Goal: Information Seeking & Learning: Find specific fact

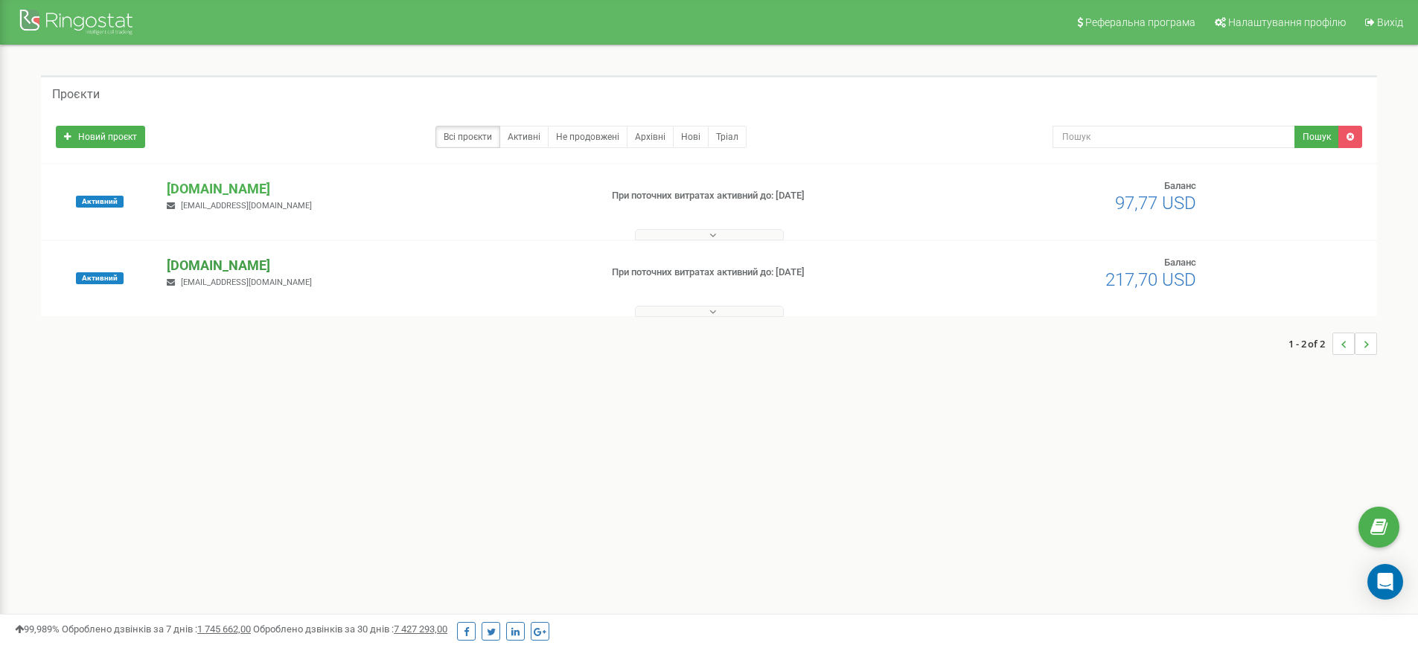
click at [234, 264] on p "[DOMAIN_NAME]" at bounding box center [377, 265] width 420 height 19
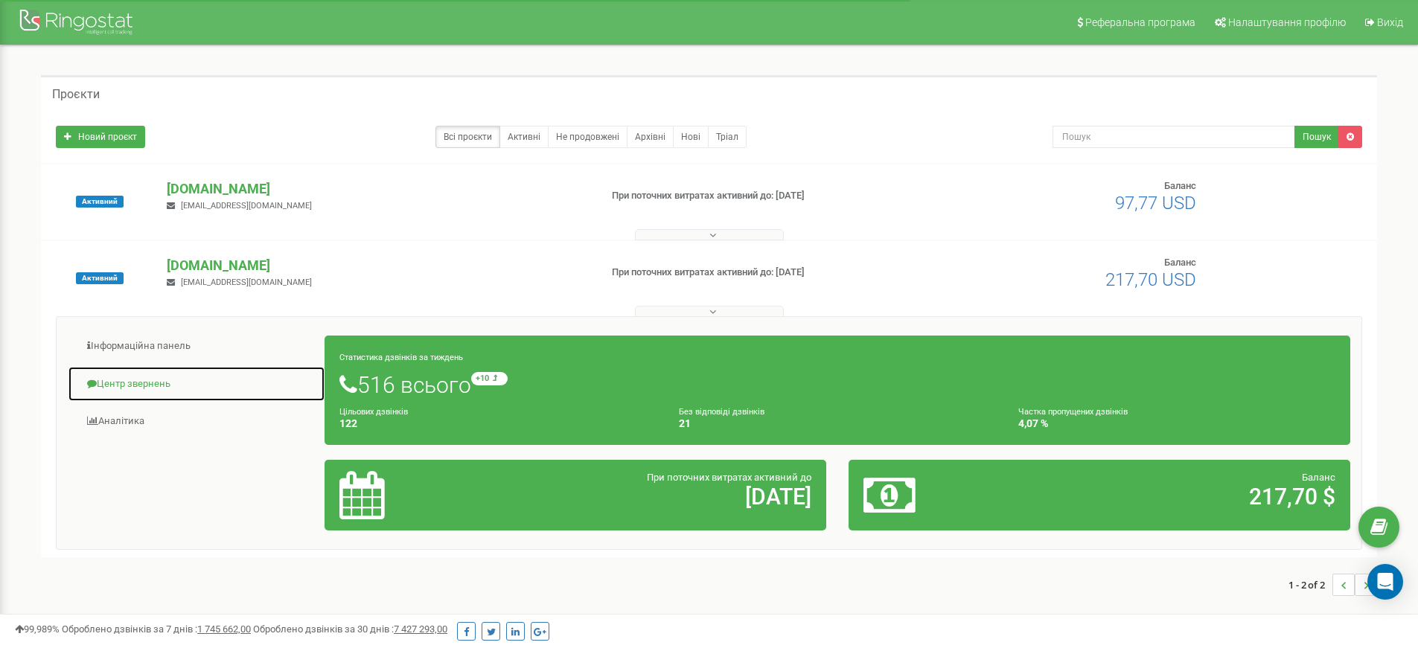
click at [131, 385] on link "Центр звернень" at bounding box center [197, 384] width 258 height 36
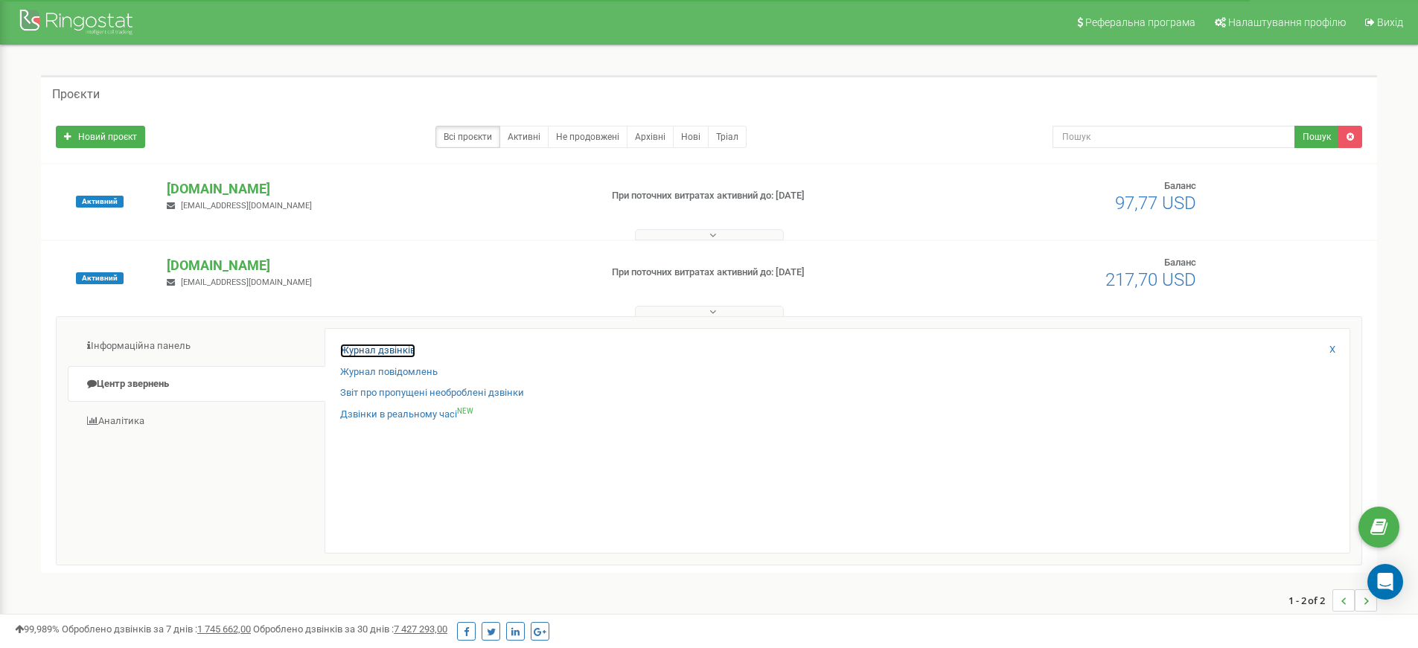
click at [393, 348] on link "Журнал дзвінків" at bounding box center [377, 351] width 75 height 14
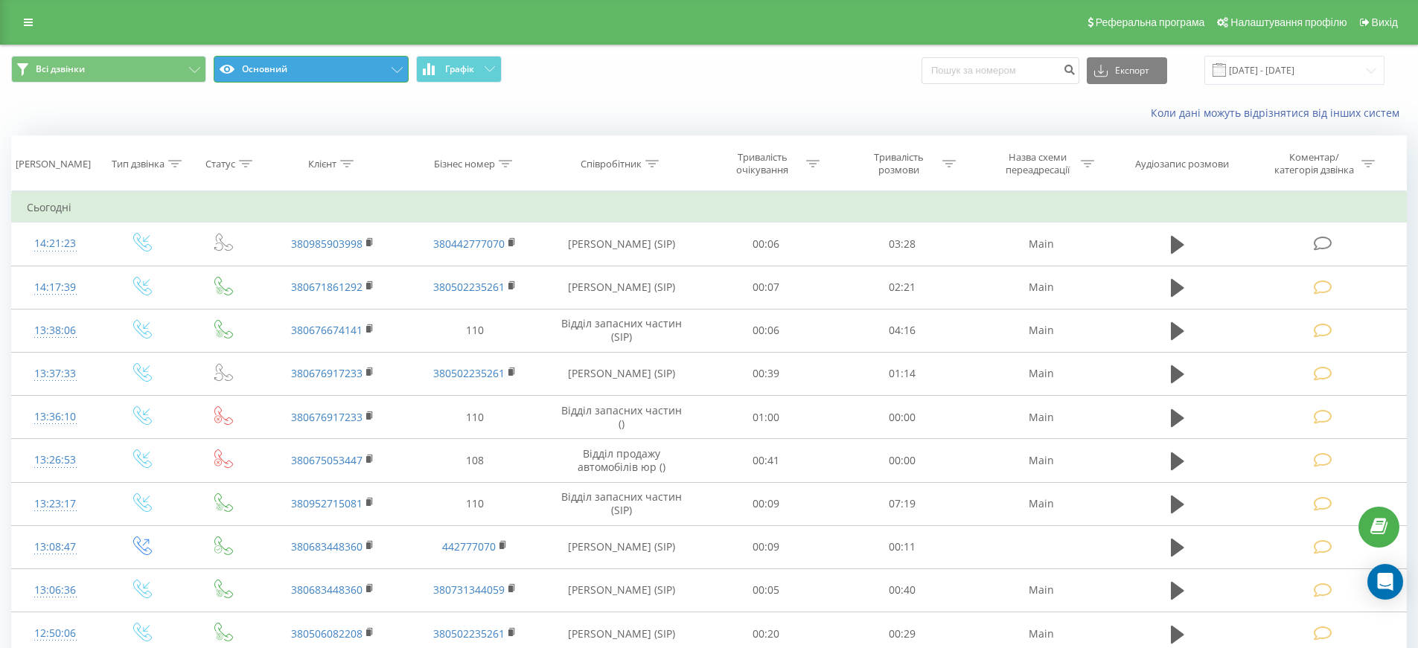
click at [300, 65] on button "Основний" at bounding box center [311, 69] width 195 height 27
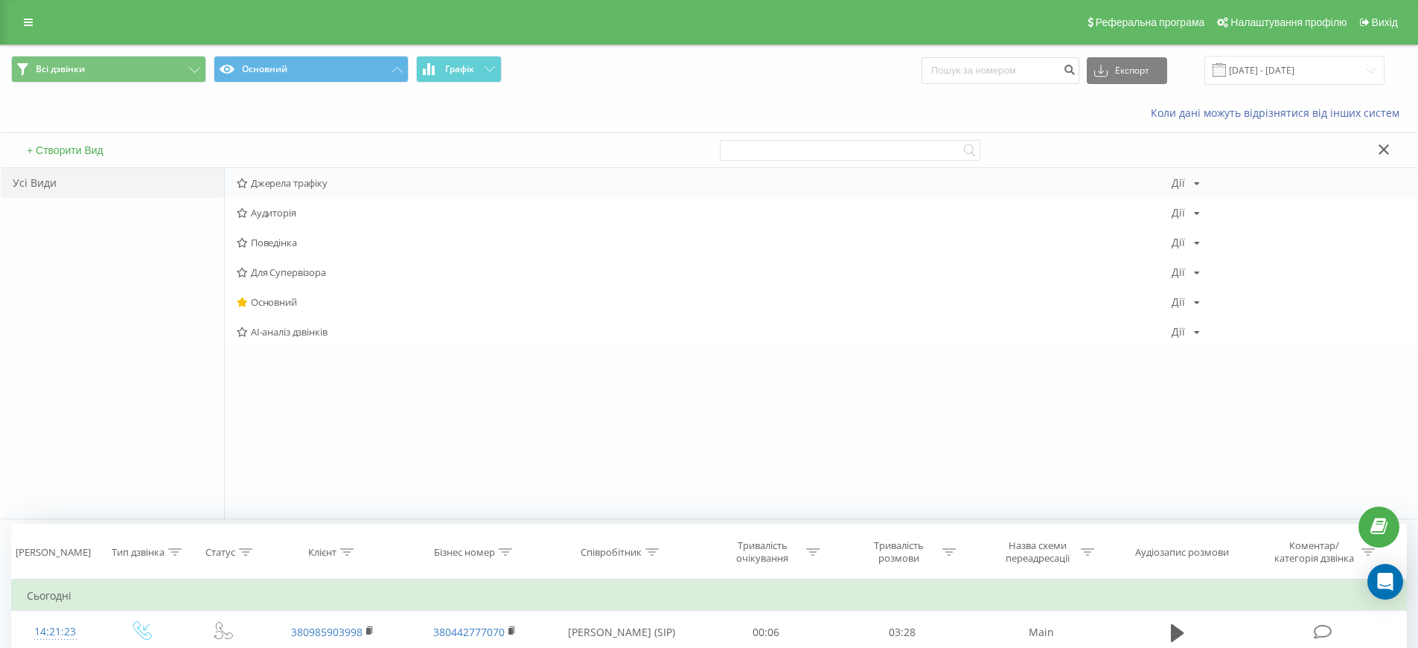
click at [308, 183] on span "Джерела трафіку" at bounding box center [704, 183] width 935 height 10
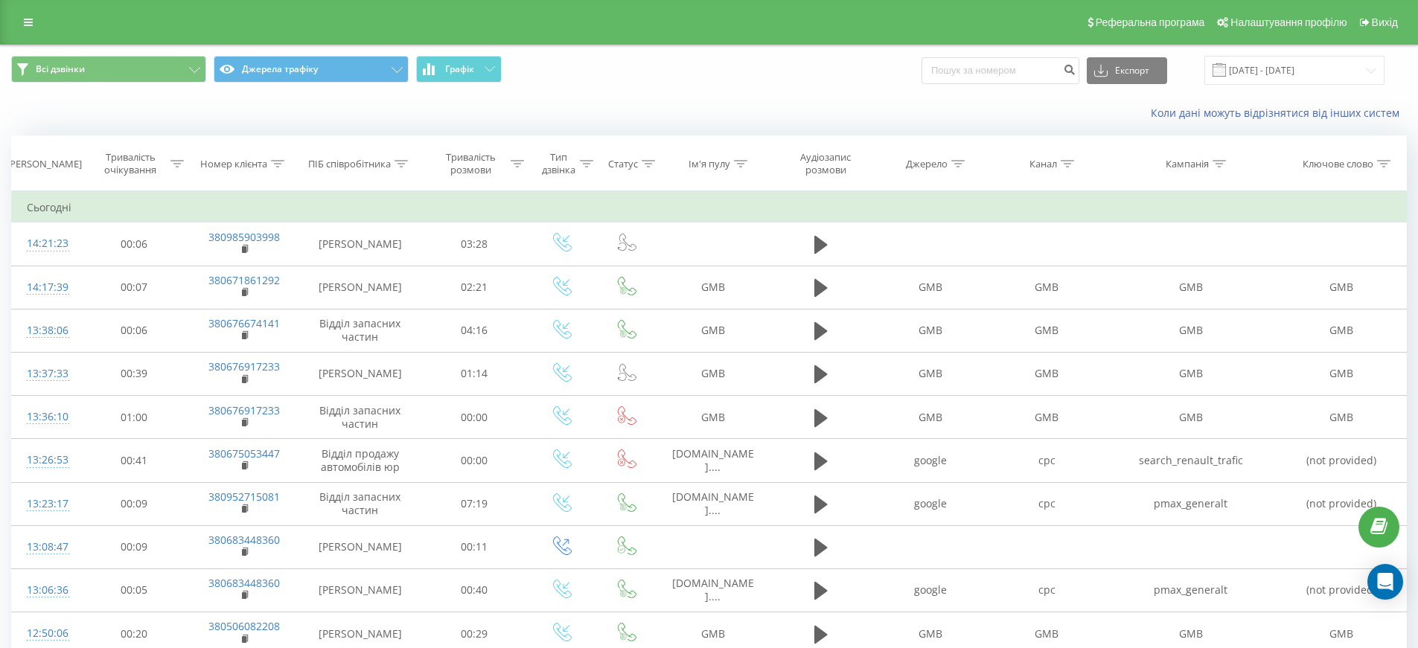
click at [699, 69] on div "Всі дзвінки Джерела трафіку Графік Експорт .csv .xls .xlsx [DATE] - [DATE]" at bounding box center [708, 70] width 1395 height 29
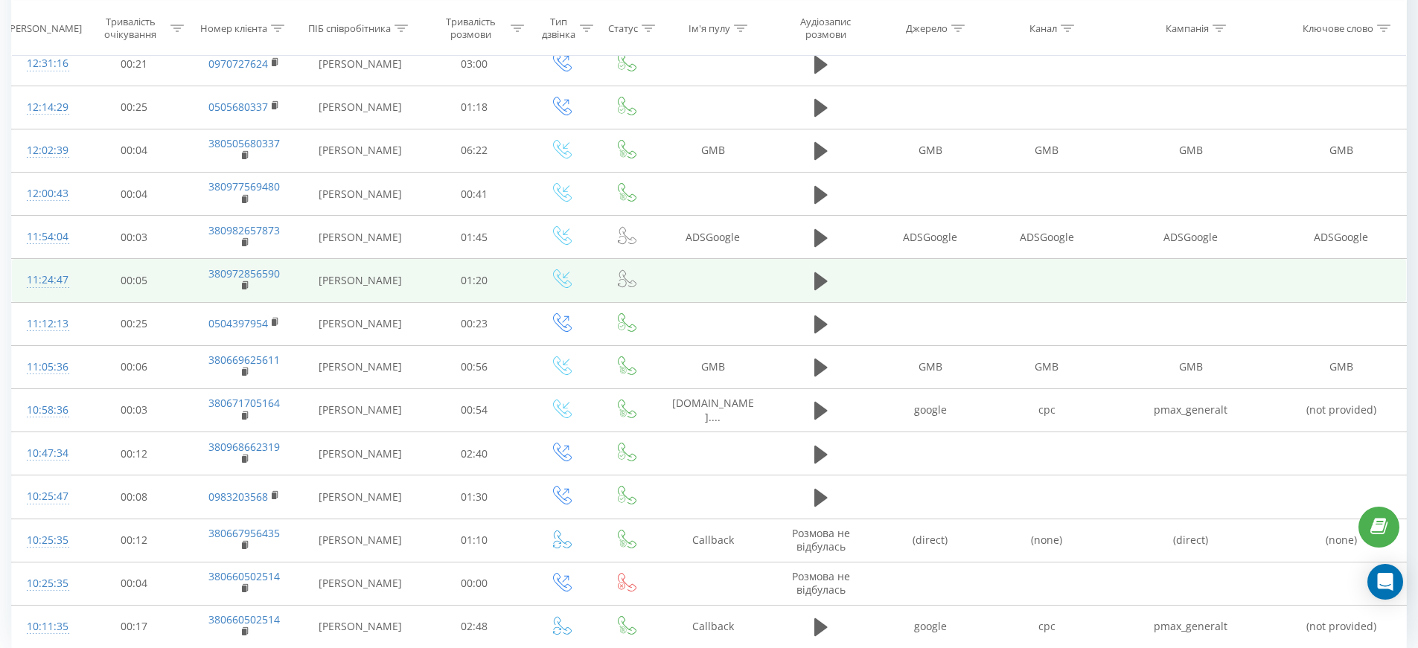
scroll to position [759, 0]
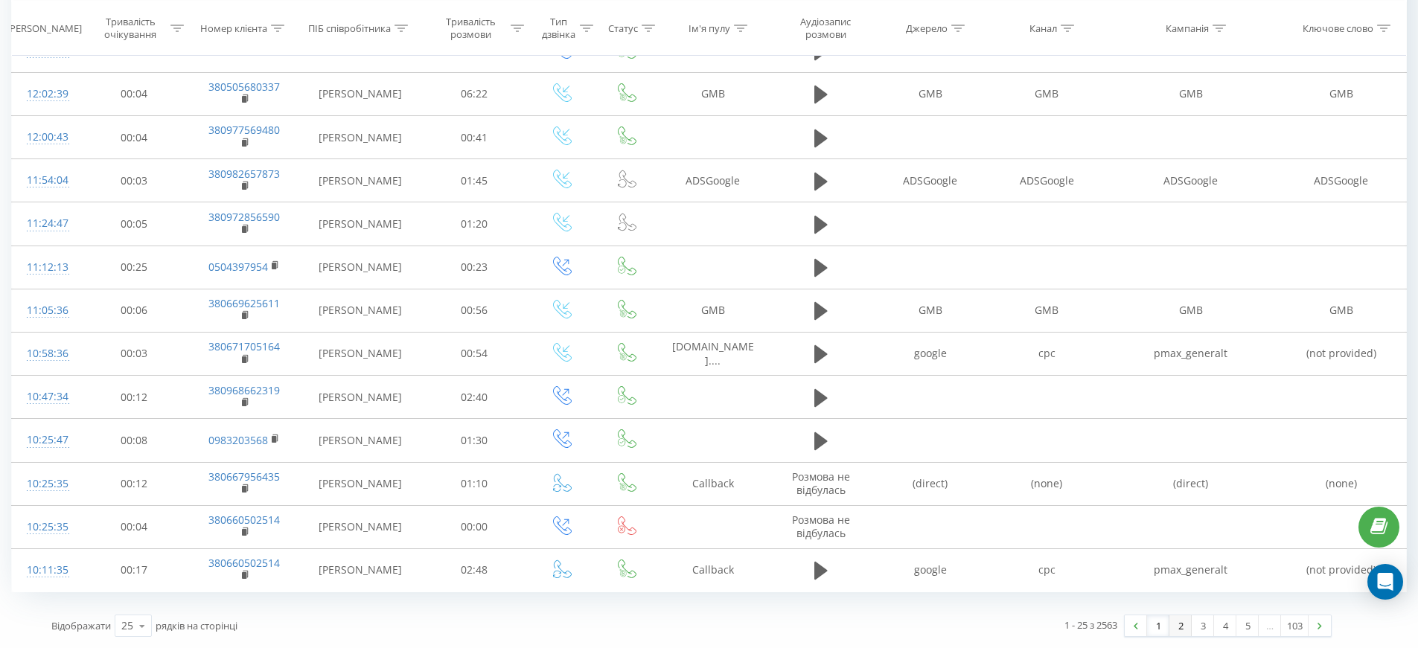
click at [1177, 625] on link "2" at bounding box center [1180, 625] width 22 height 21
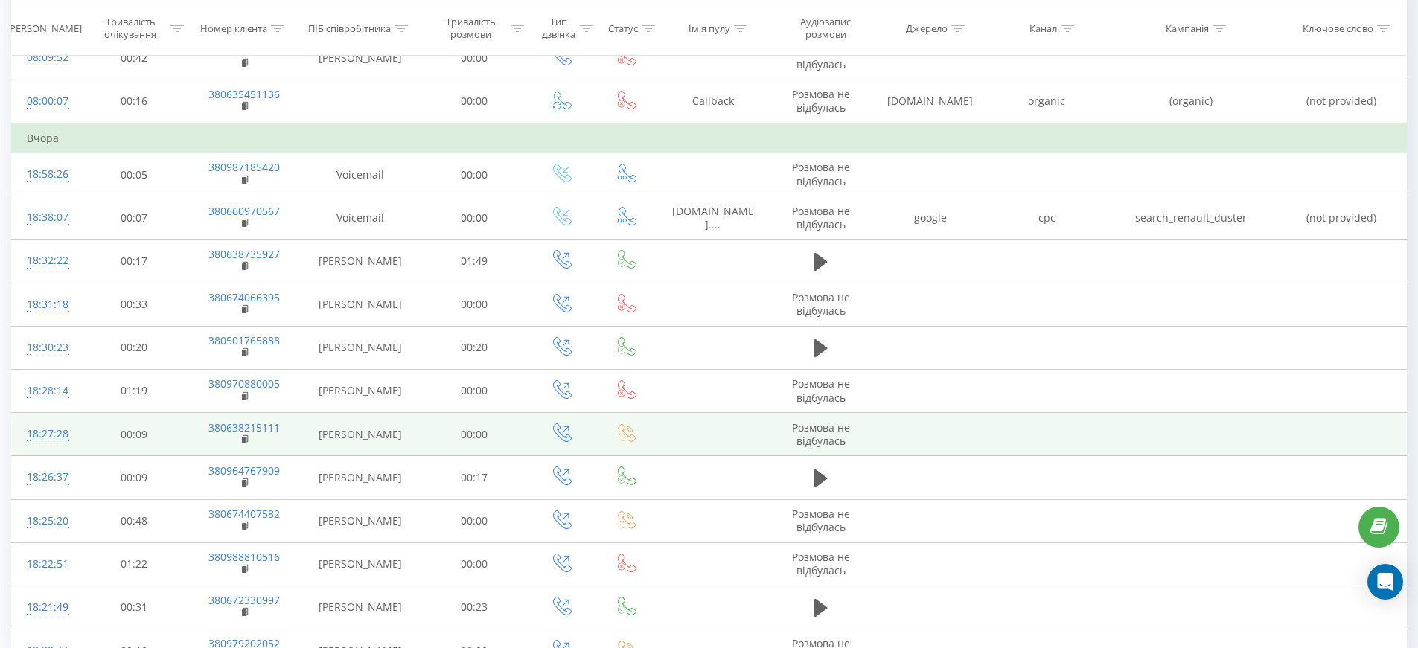
scroll to position [755, 0]
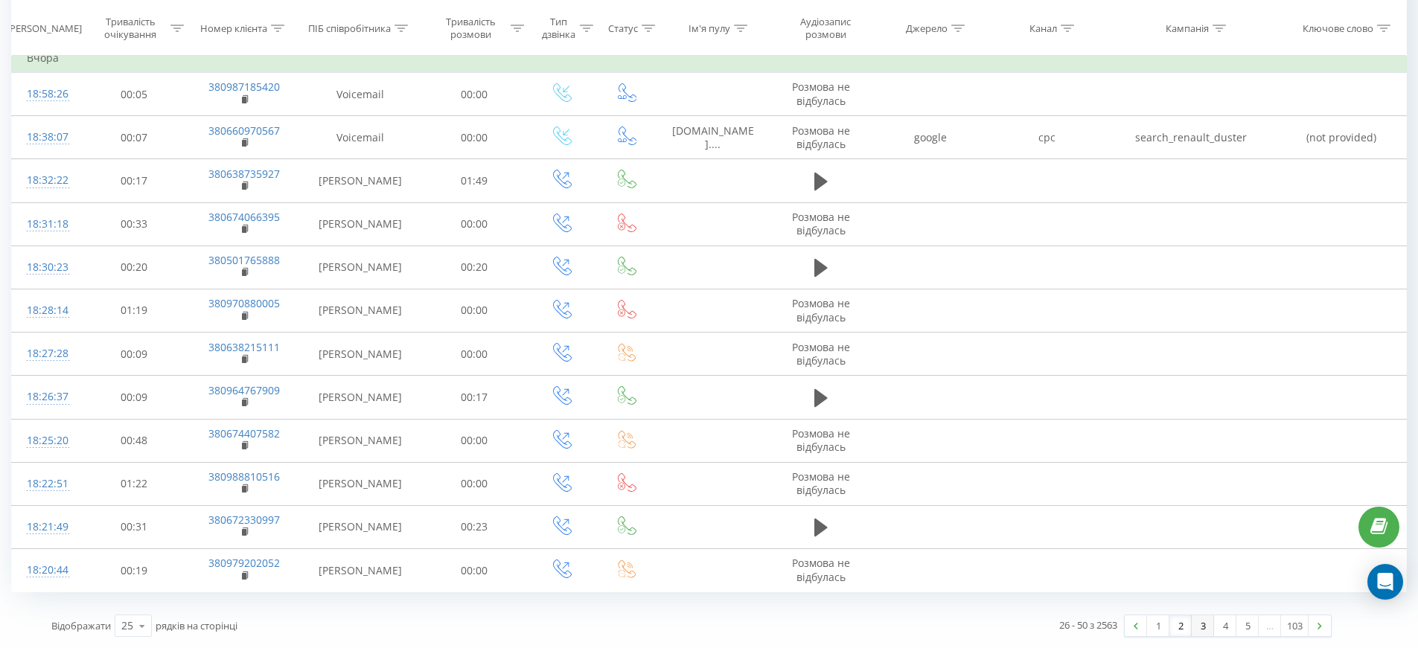
click at [1199, 623] on link "3" at bounding box center [1203, 625] width 22 height 21
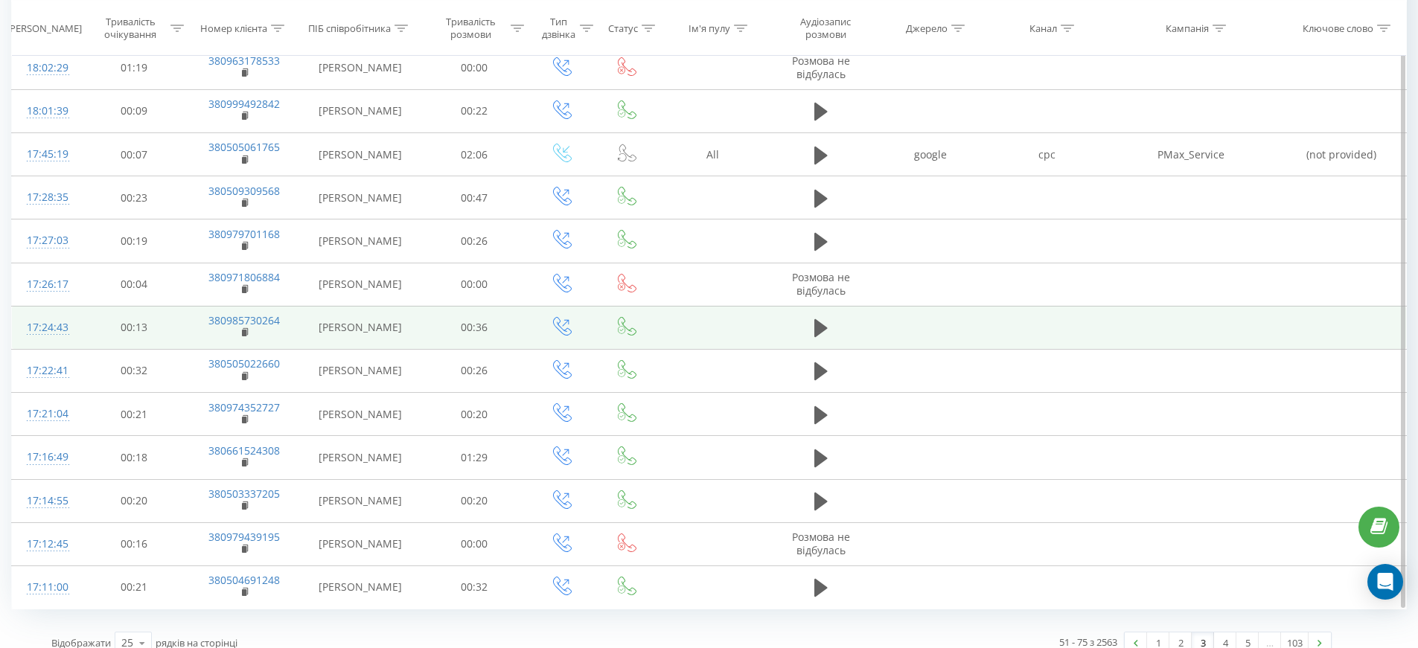
scroll to position [713, 0]
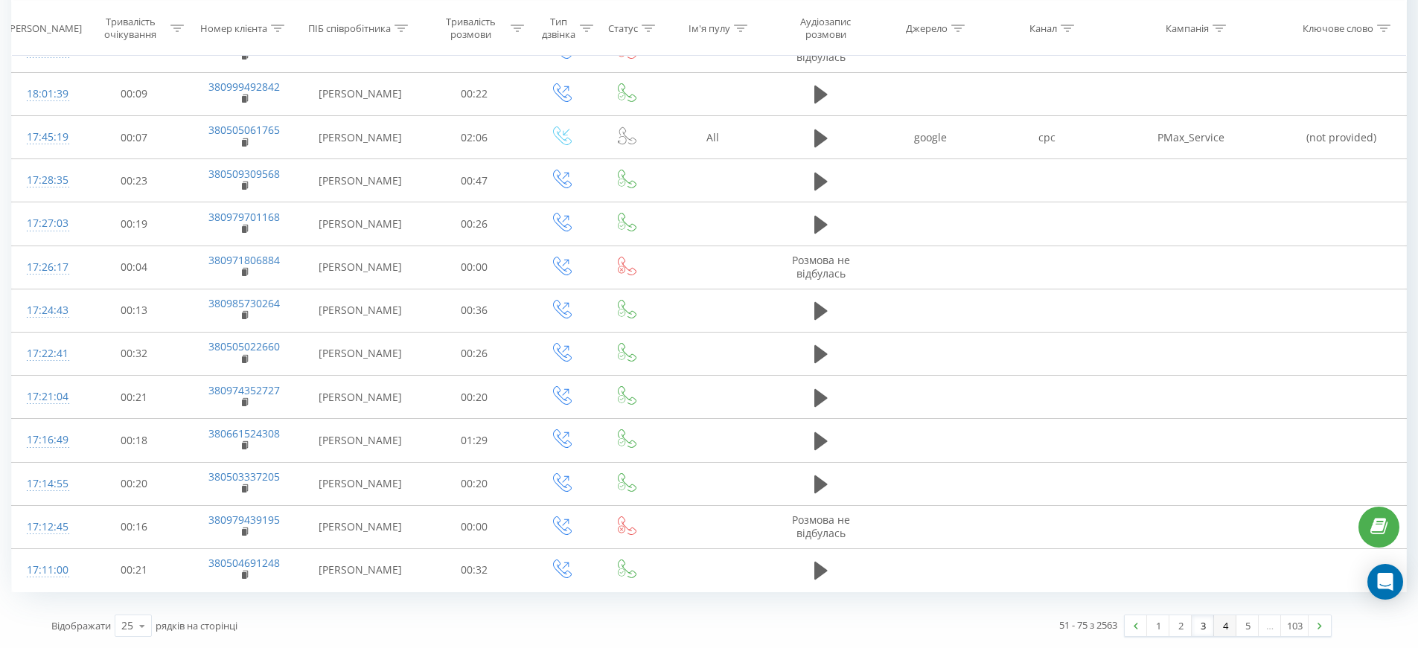
click at [1218, 626] on link "4" at bounding box center [1225, 625] width 22 height 21
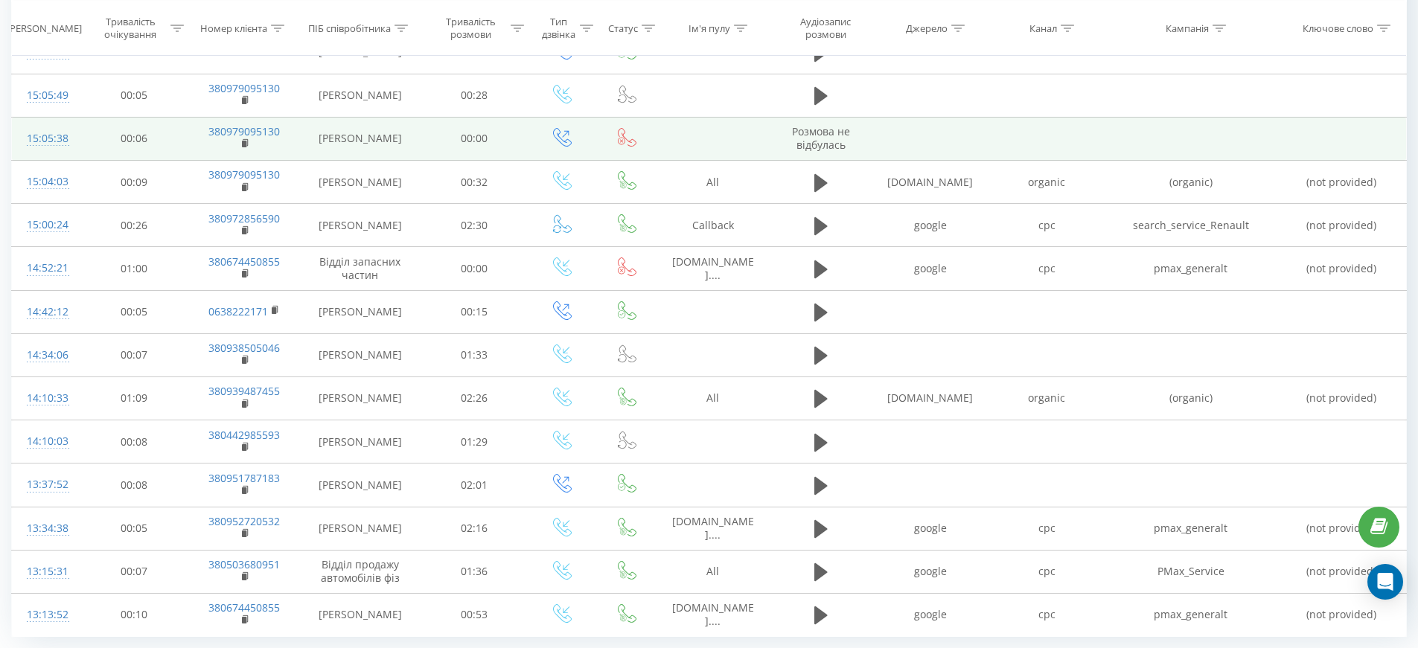
scroll to position [747, 0]
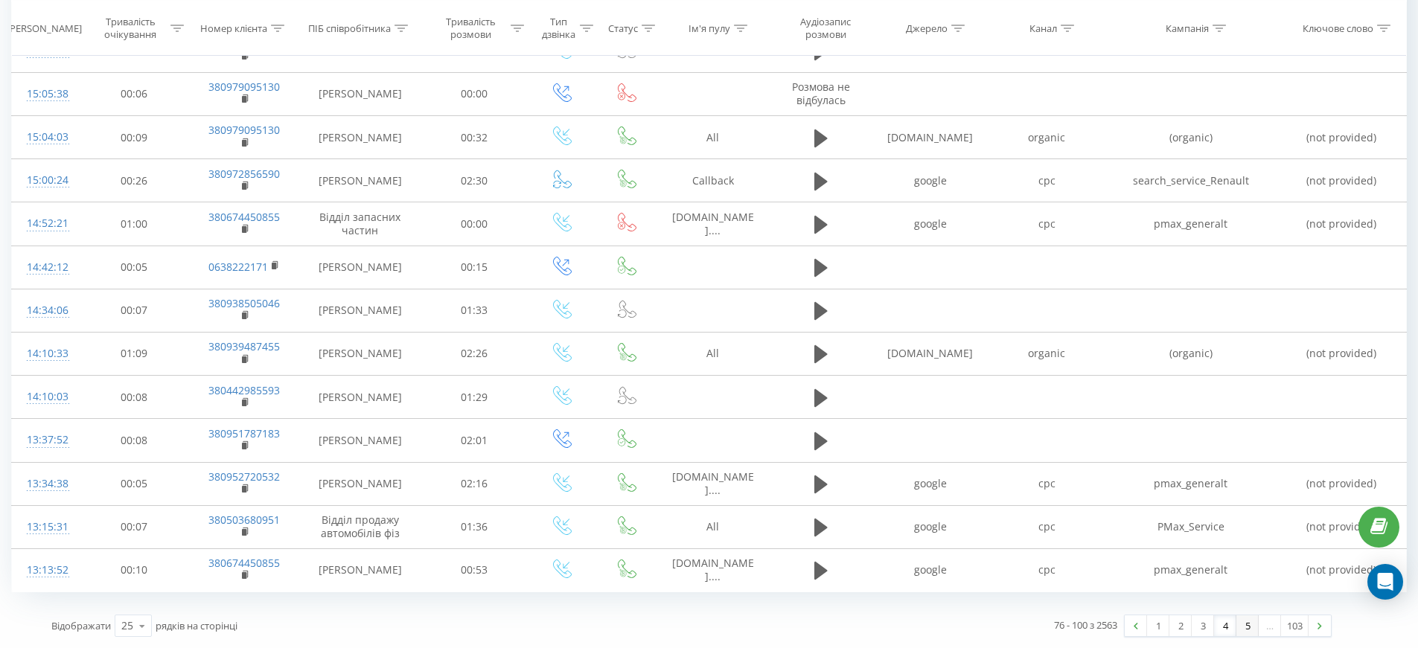
click at [1244, 630] on link "5" at bounding box center [1247, 625] width 22 height 21
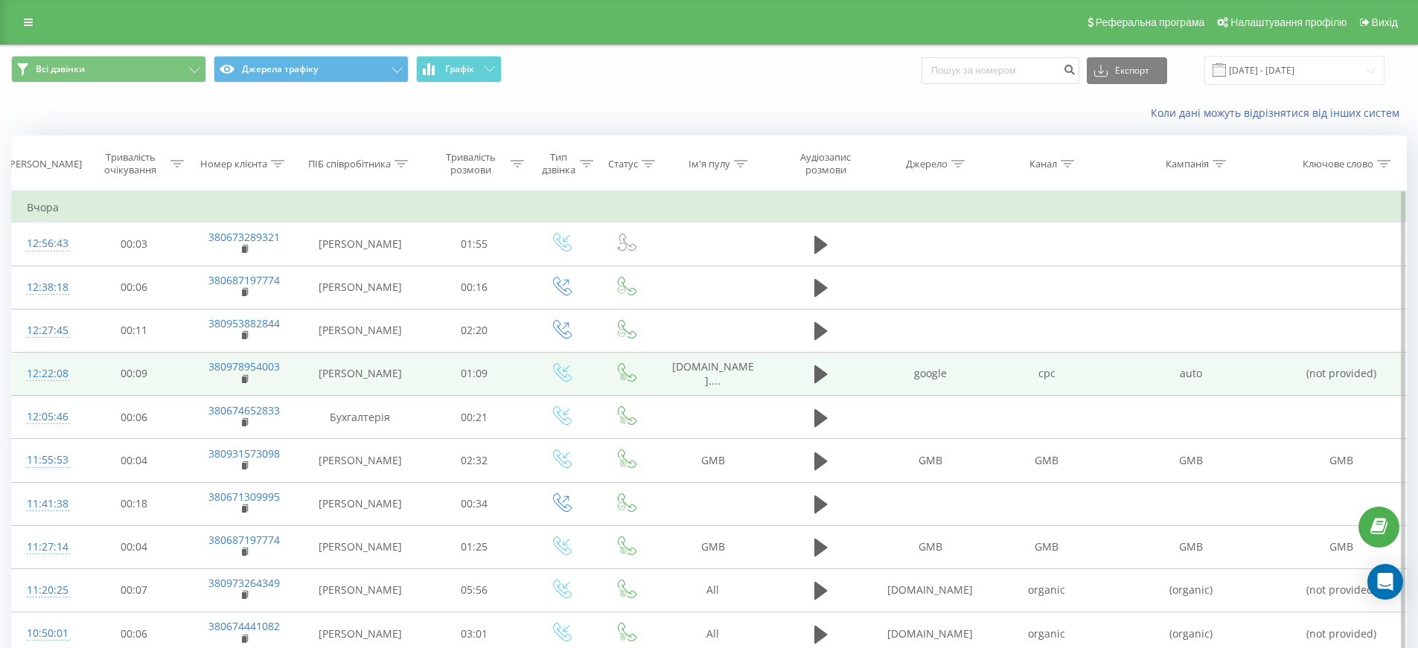
click at [51, 380] on div "12:22:08" at bounding box center [46, 373] width 39 height 29
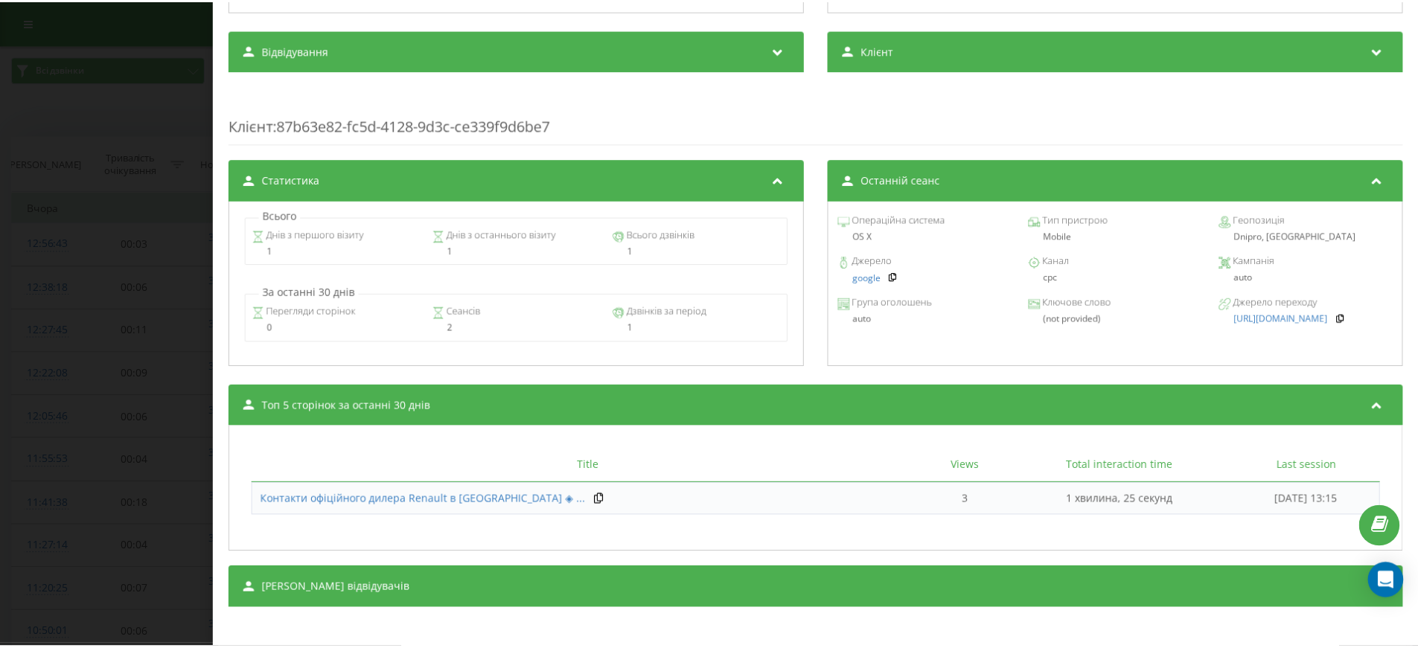
scroll to position [499, 0]
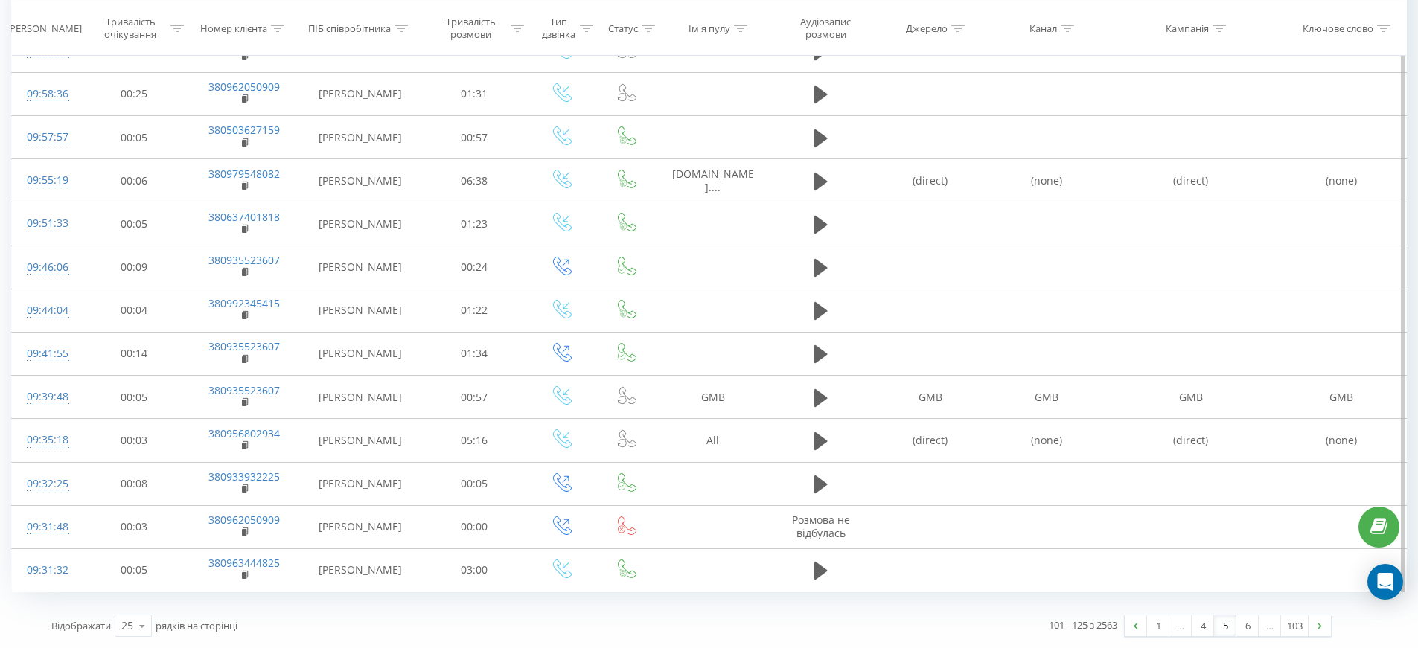
scroll to position [736, 0]
drag, startPoint x: 1245, startPoint y: 627, endPoint x: 1240, endPoint y: 618, distance: 9.7
click at [1245, 626] on link "6" at bounding box center [1247, 625] width 22 height 21
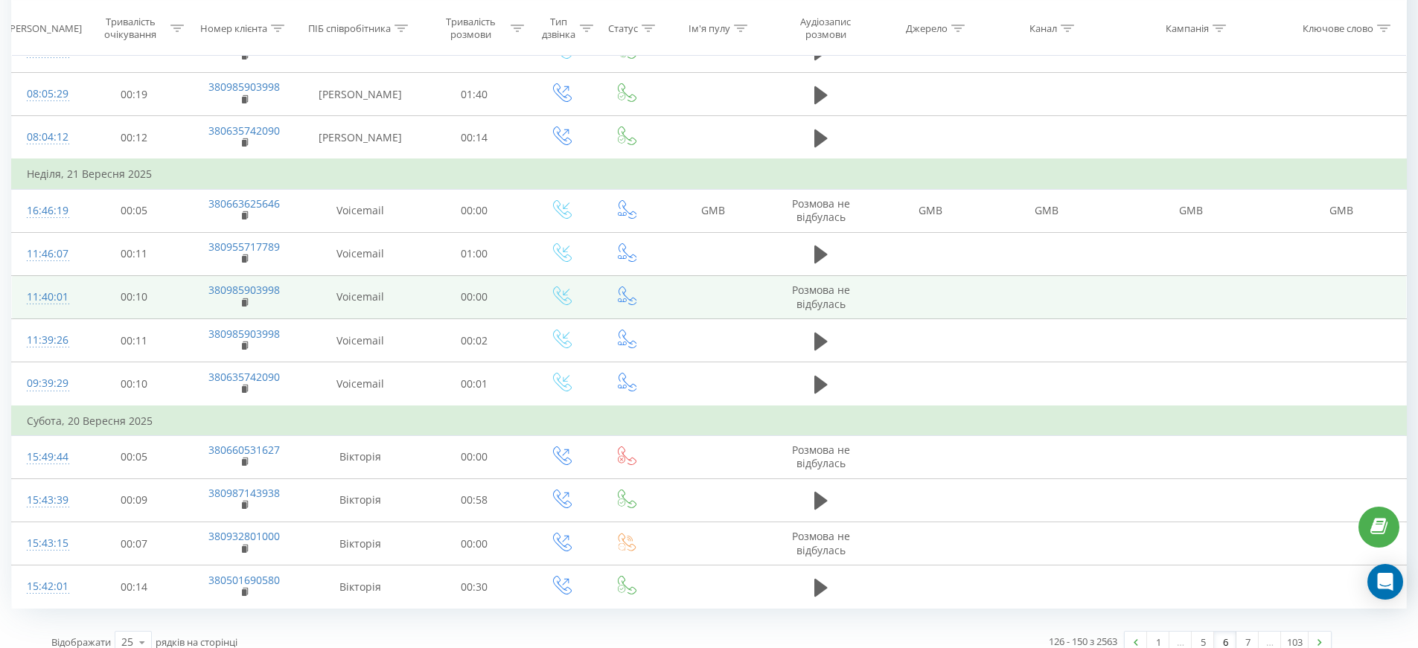
scroll to position [796, 0]
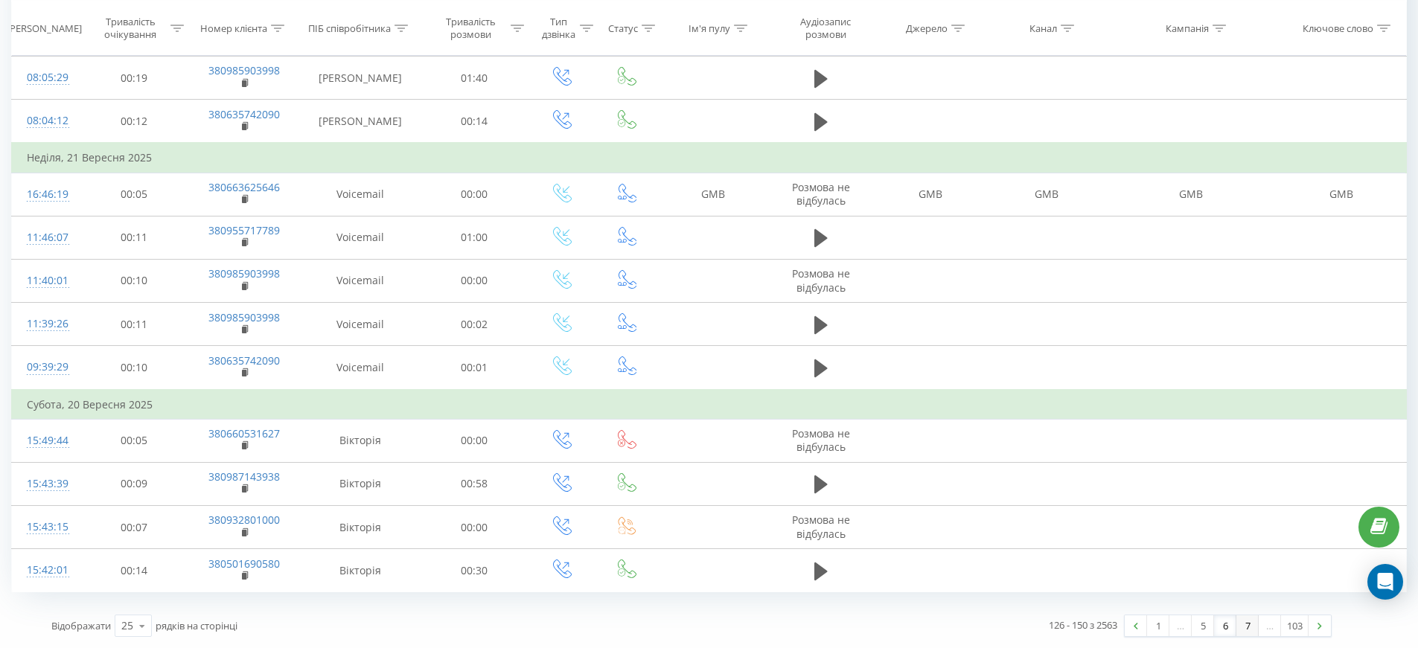
click at [1244, 624] on link "7" at bounding box center [1247, 625] width 22 height 21
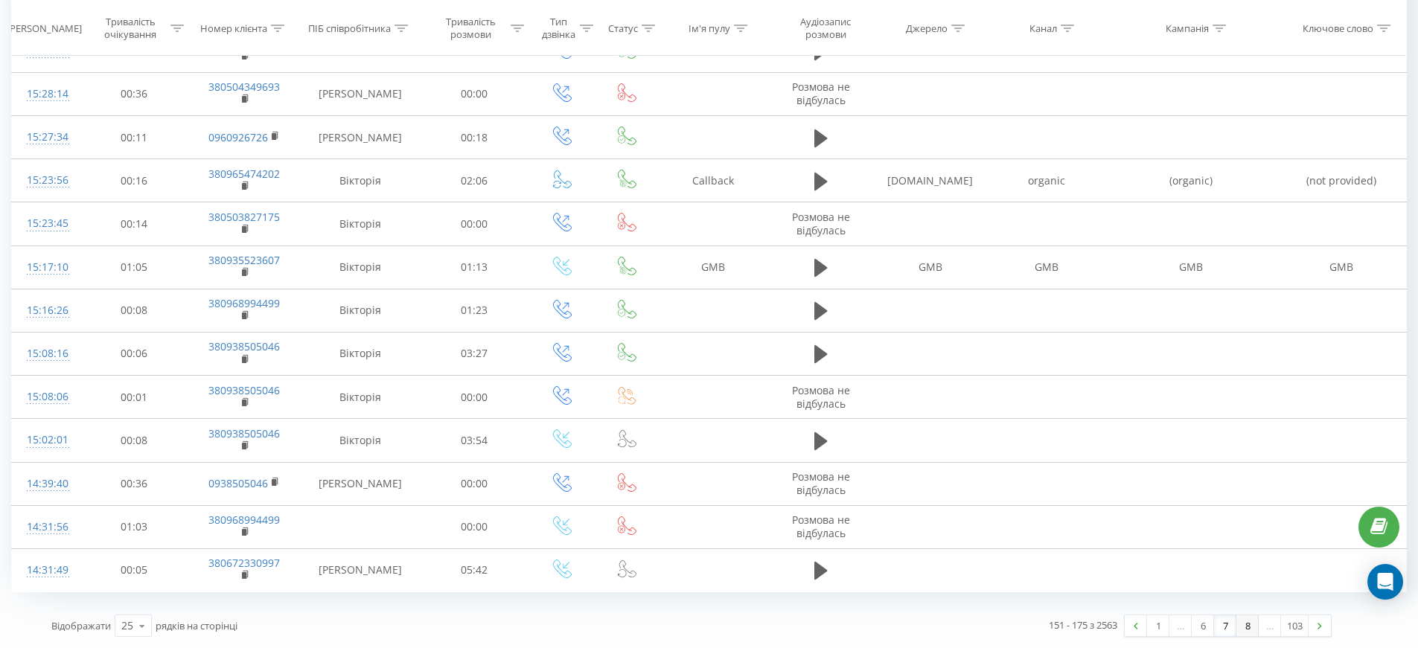
click at [1245, 625] on link "8" at bounding box center [1247, 625] width 22 height 21
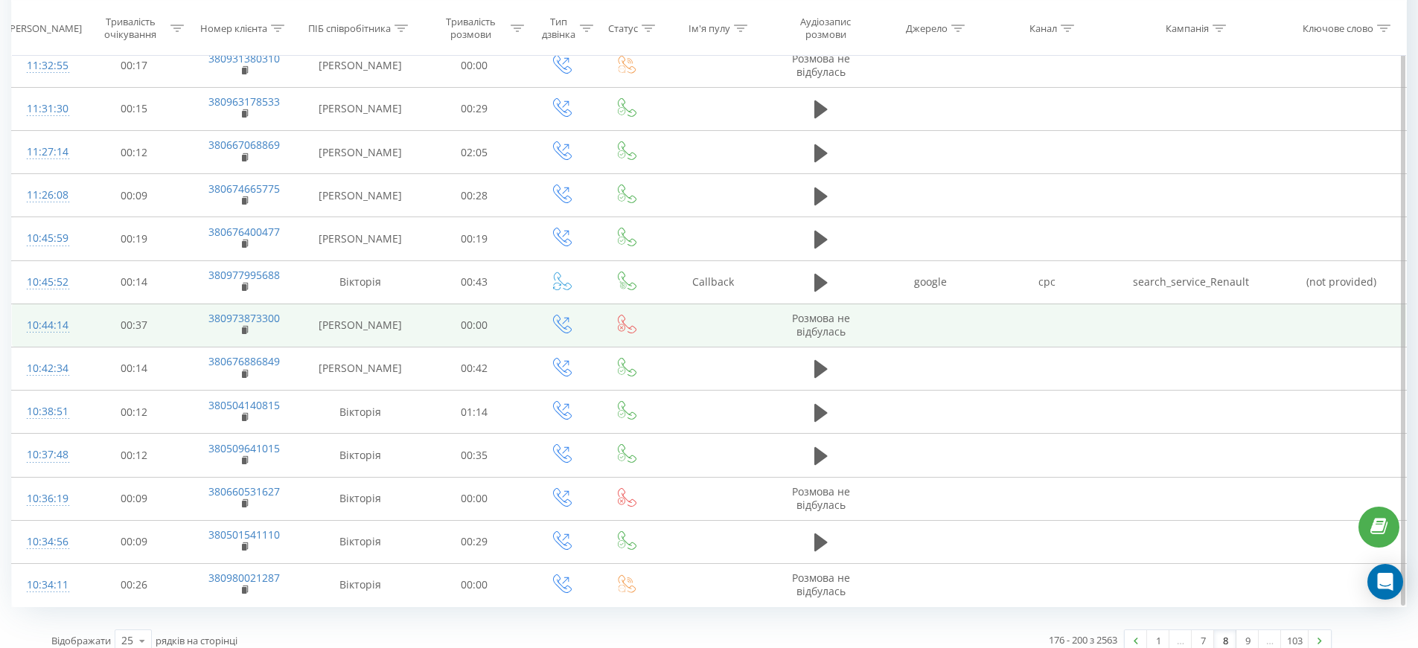
scroll to position [713, 0]
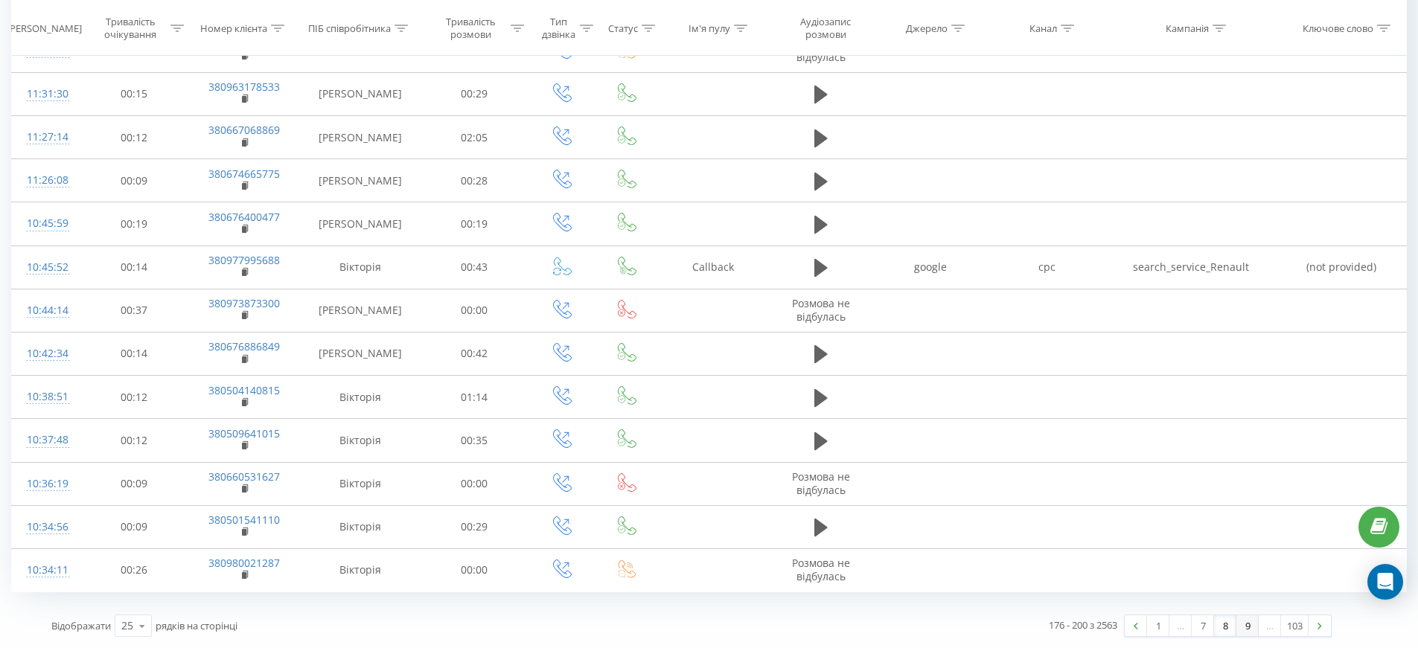
click at [1241, 624] on link "9" at bounding box center [1247, 625] width 22 height 21
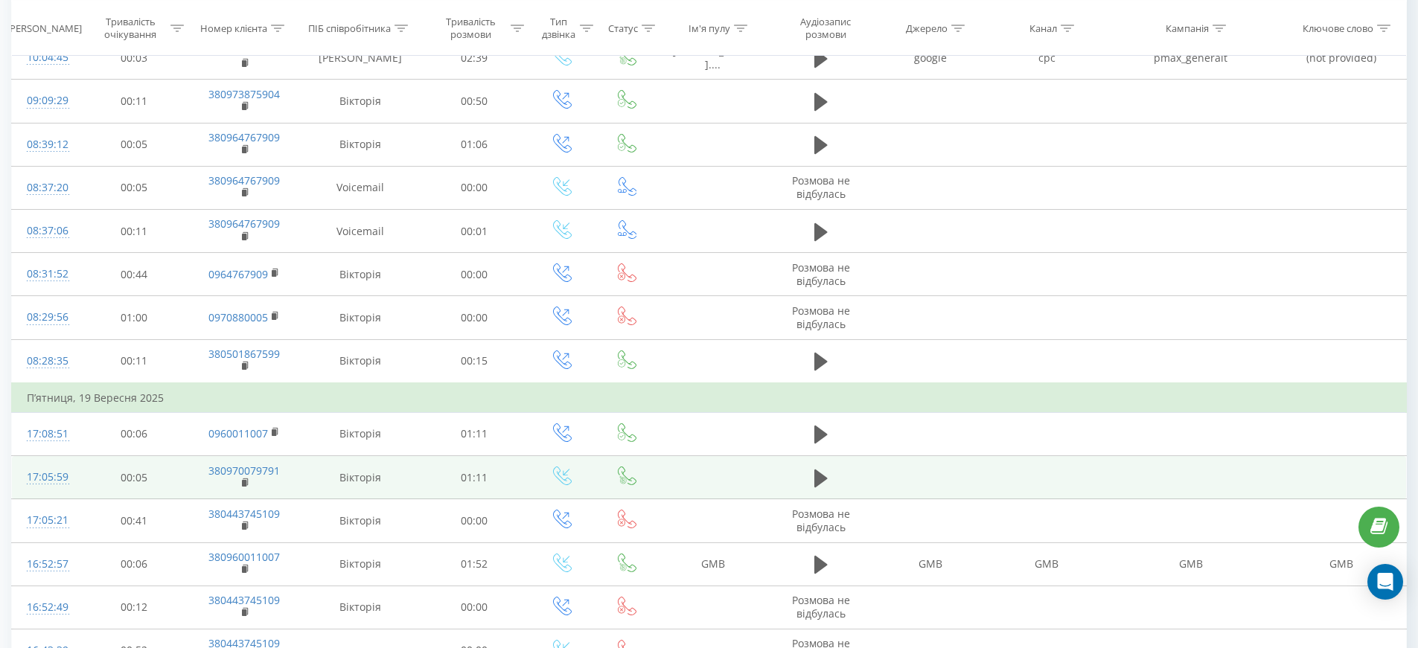
scroll to position [755, 0]
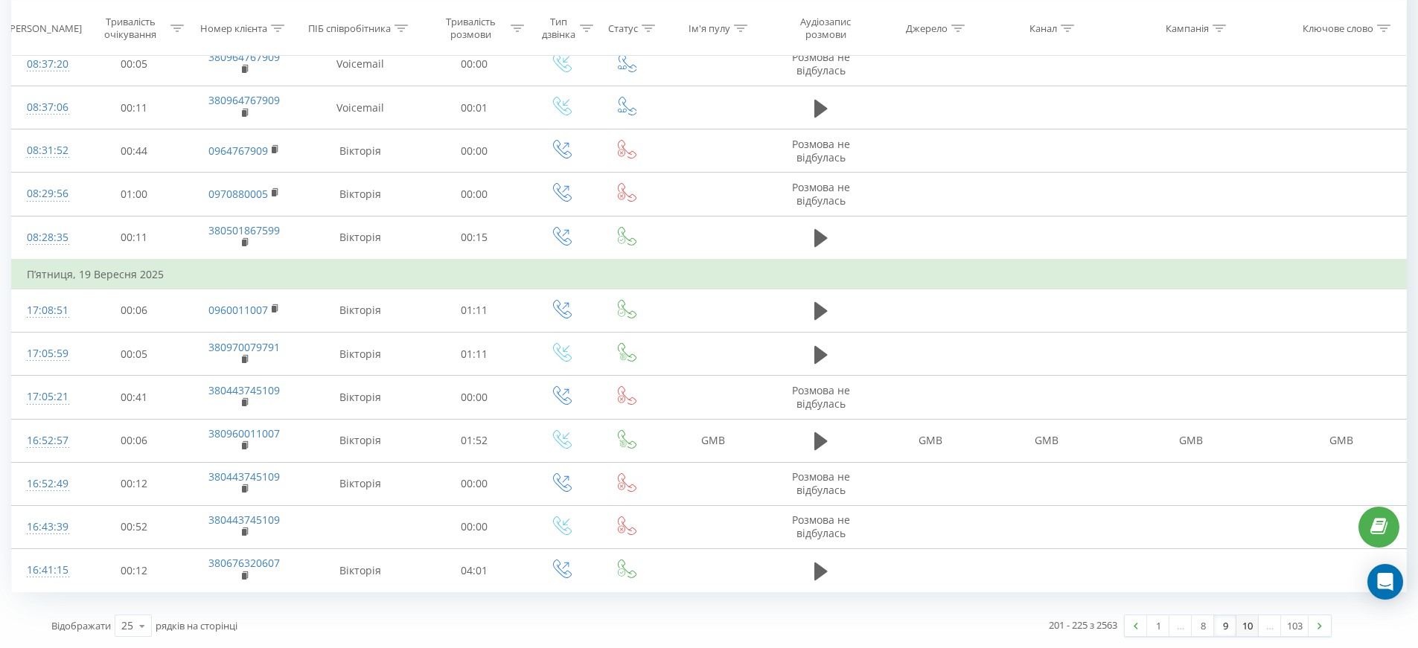
click at [1243, 627] on link "10" at bounding box center [1247, 625] width 22 height 21
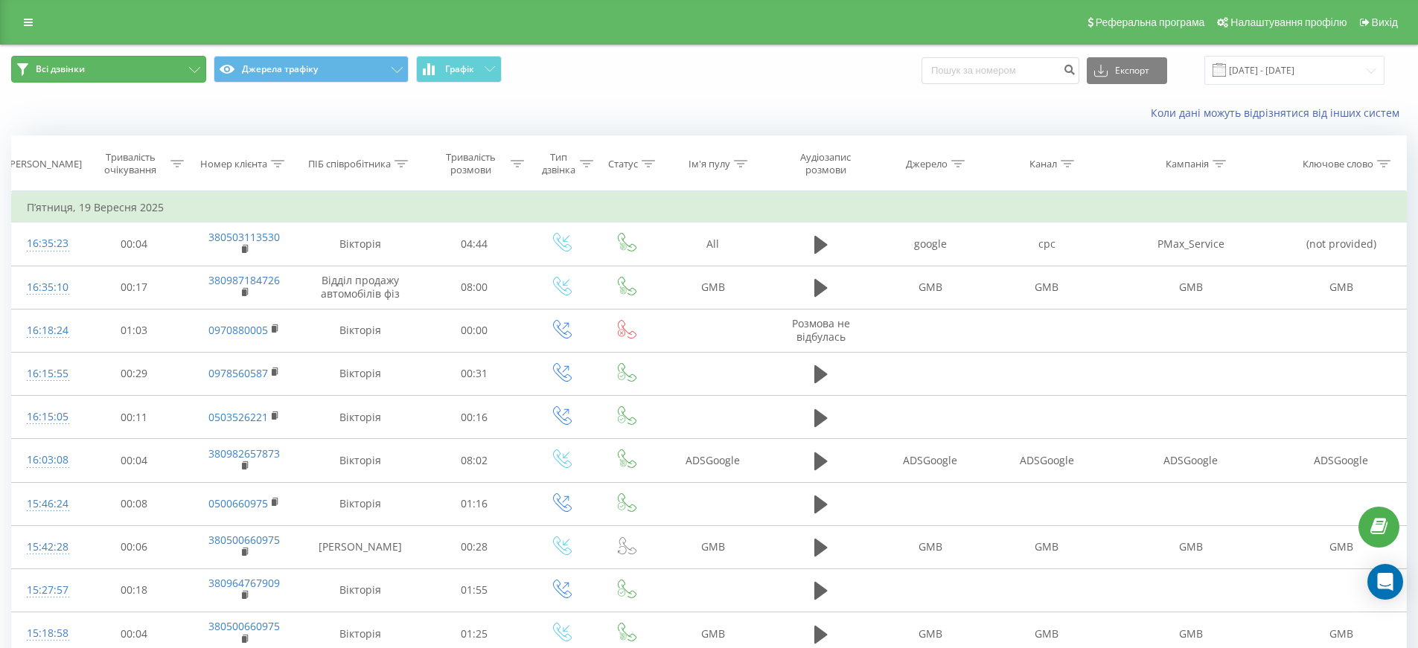
click at [142, 68] on button "Всі дзвінки" at bounding box center [108, 69] width 195 height 27
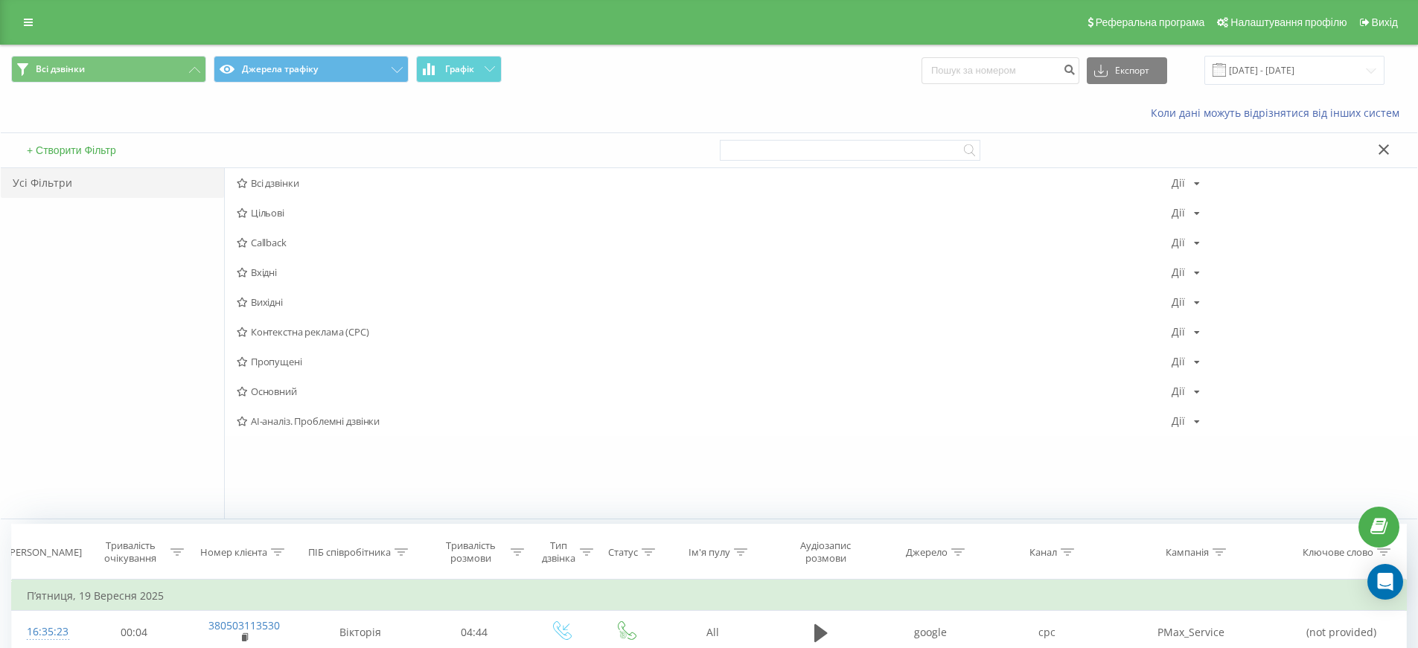
click at [80, 148] on button "+ Створити Фільтр" at bounding box center [71, 150] width 98 height 13
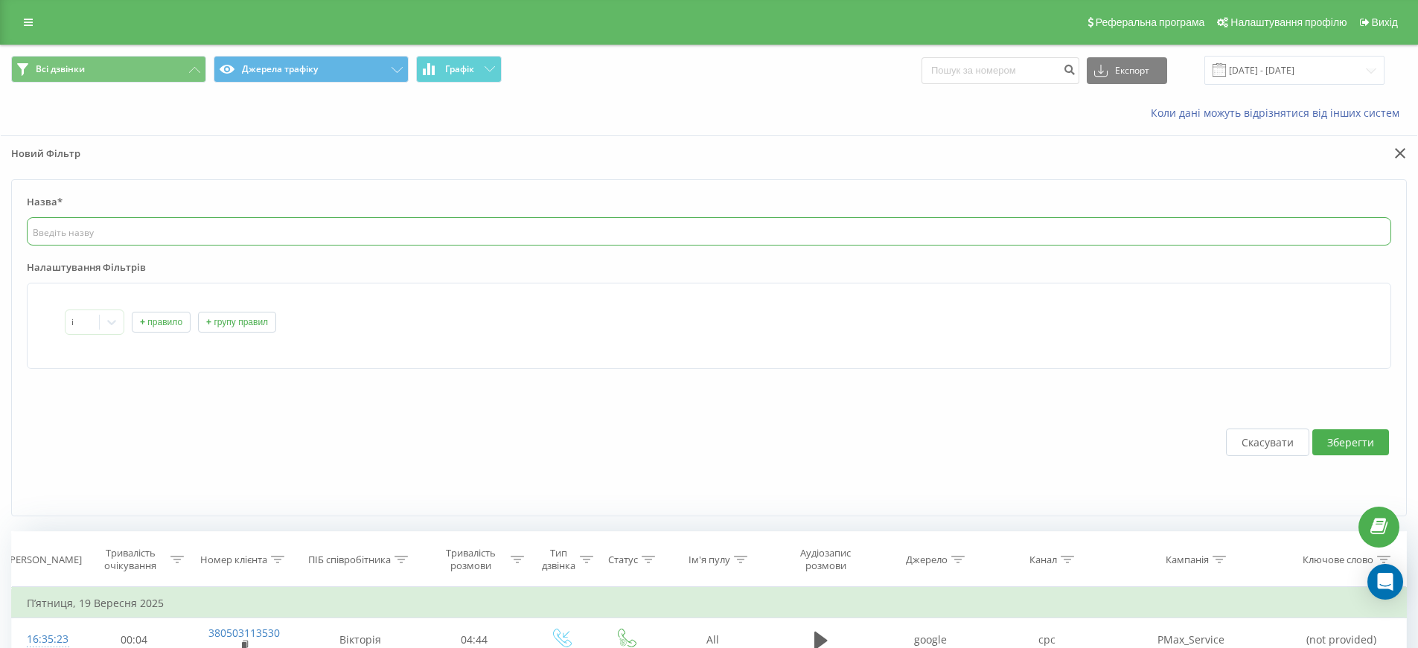
click at [147, 238] on input "text" at bounding box center [709, 231] width 1364 height 28
drag, startPoint x: 785, startPoint y: 336, endPoint x: 543, endPoint y: 336, distance: 242.6
click at [785, 337] on div "і + правило + групу правил" at bounding box center [709, 326] width 1364 height 86
click at [162, 320] on button "+ правило" at bounding box center [161, 322] width 59 height 21
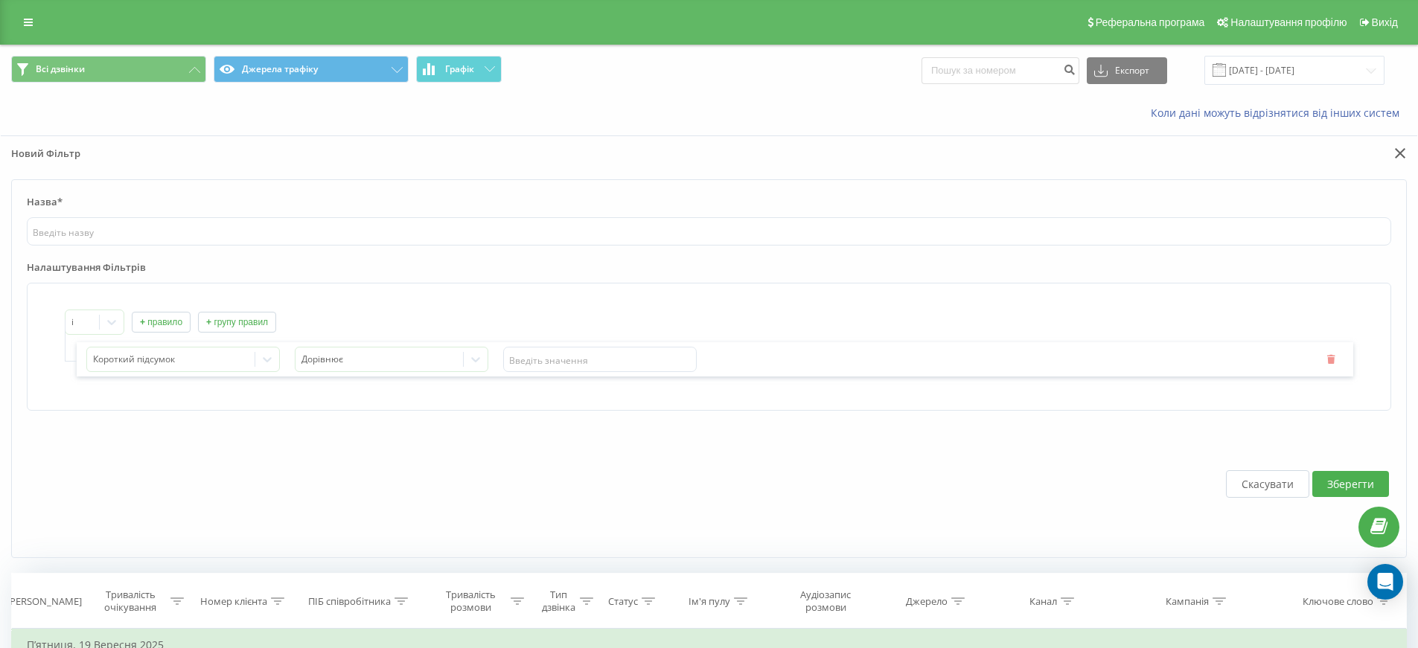
click at [1329, 360] on icon "button" at bounding box center [1330, 358] width 10 height 9
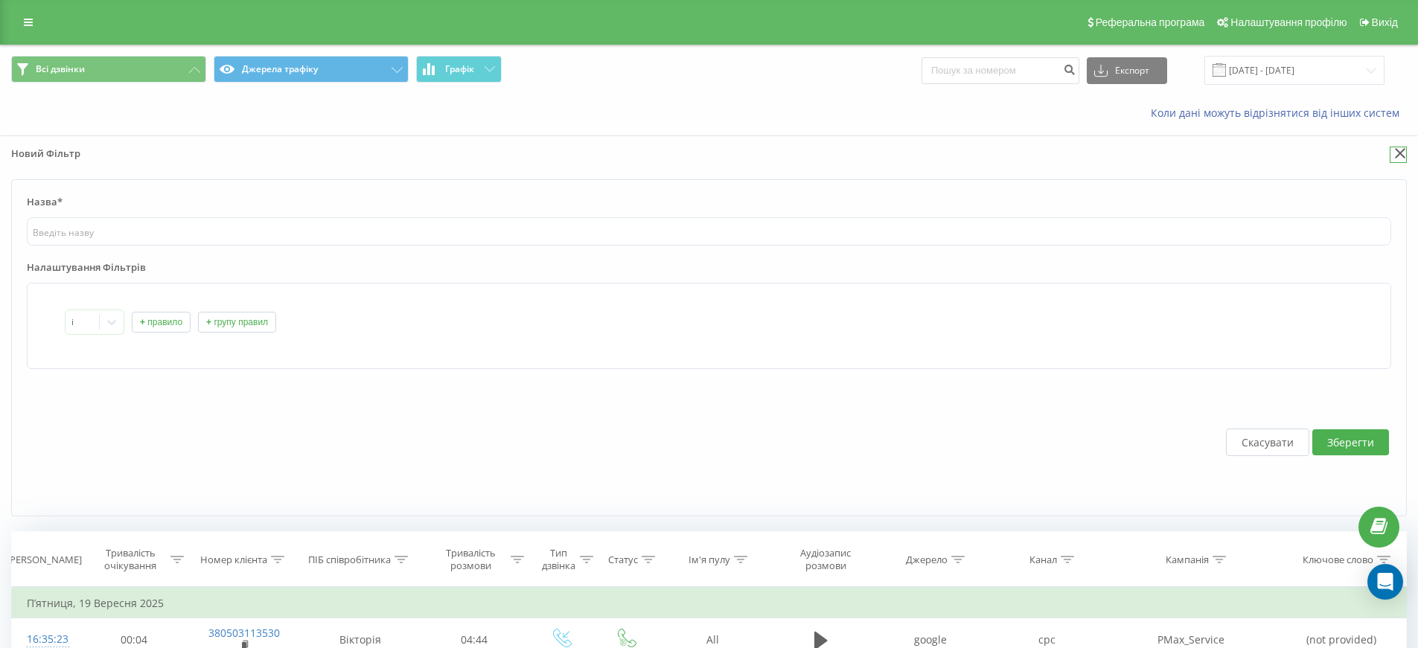
click at [1401, 147] on button at bounding box center [1397, 155] width 17 height 16
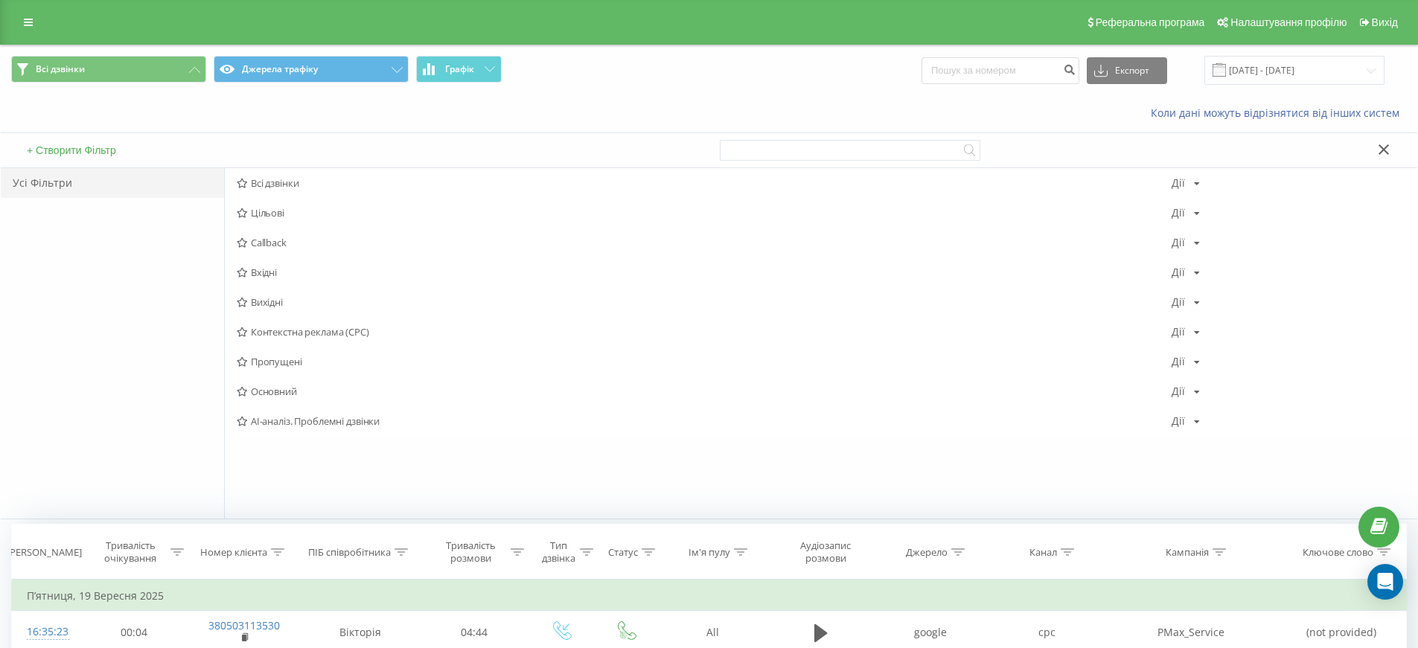
click at [1378, 146] on icon at bounding box center [1383, 149] width 11 height 10
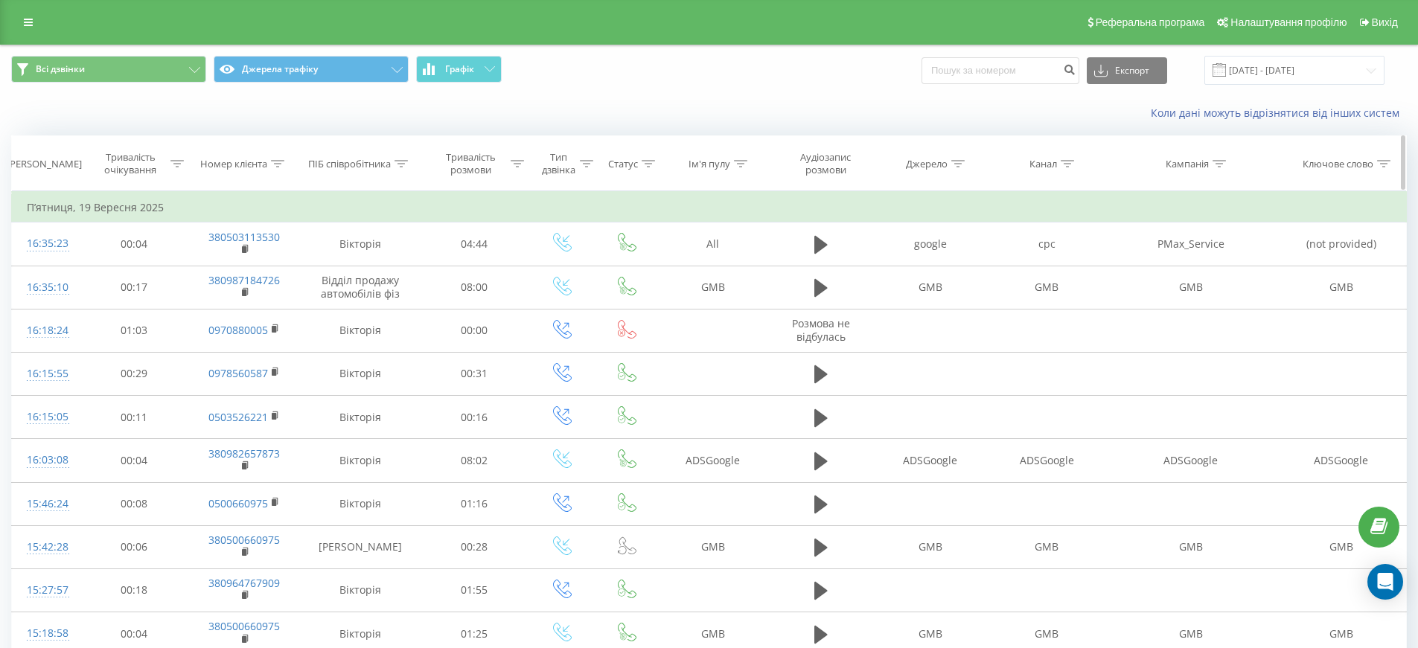
click at [1221, 161] on icon at bounding box center [1218, 163] width 13 height 7
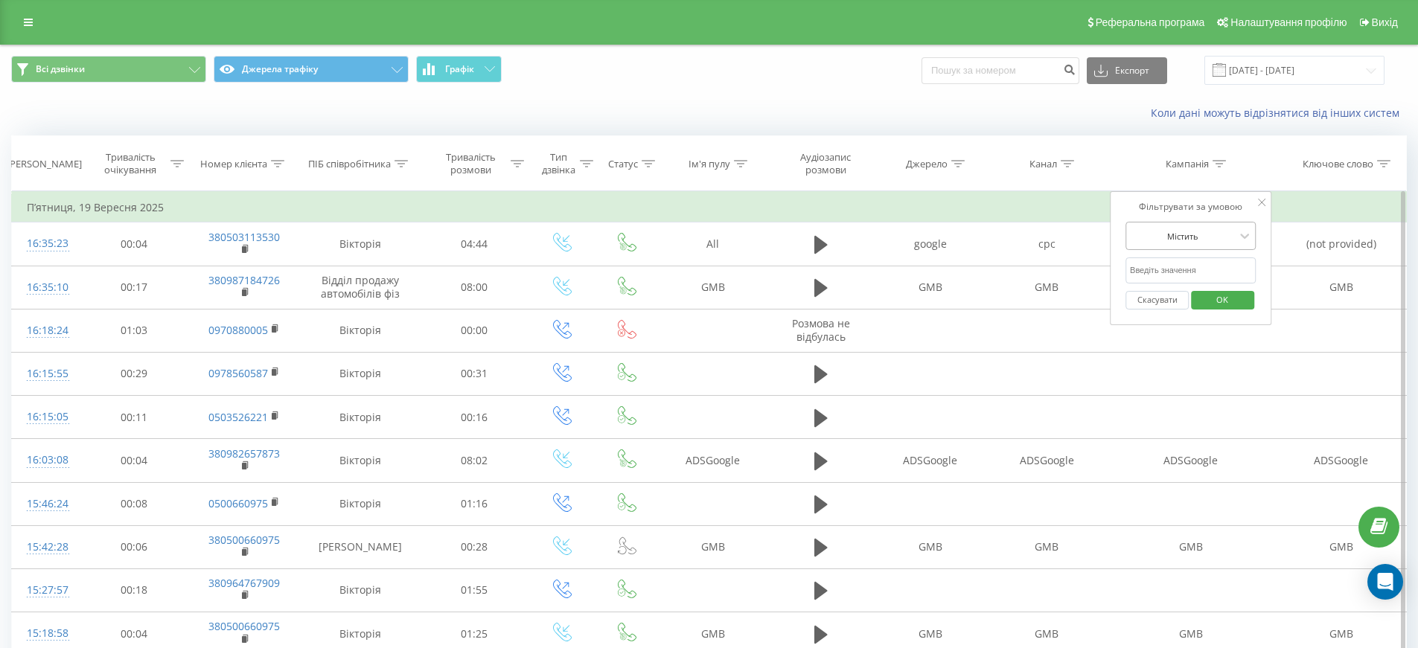
click at [1176, 232] on div at bounding box center [1183, 236] width 106 height 14
click at [1181, 273] on input "text" at bounding box center [1190, 271] width 131 height 26
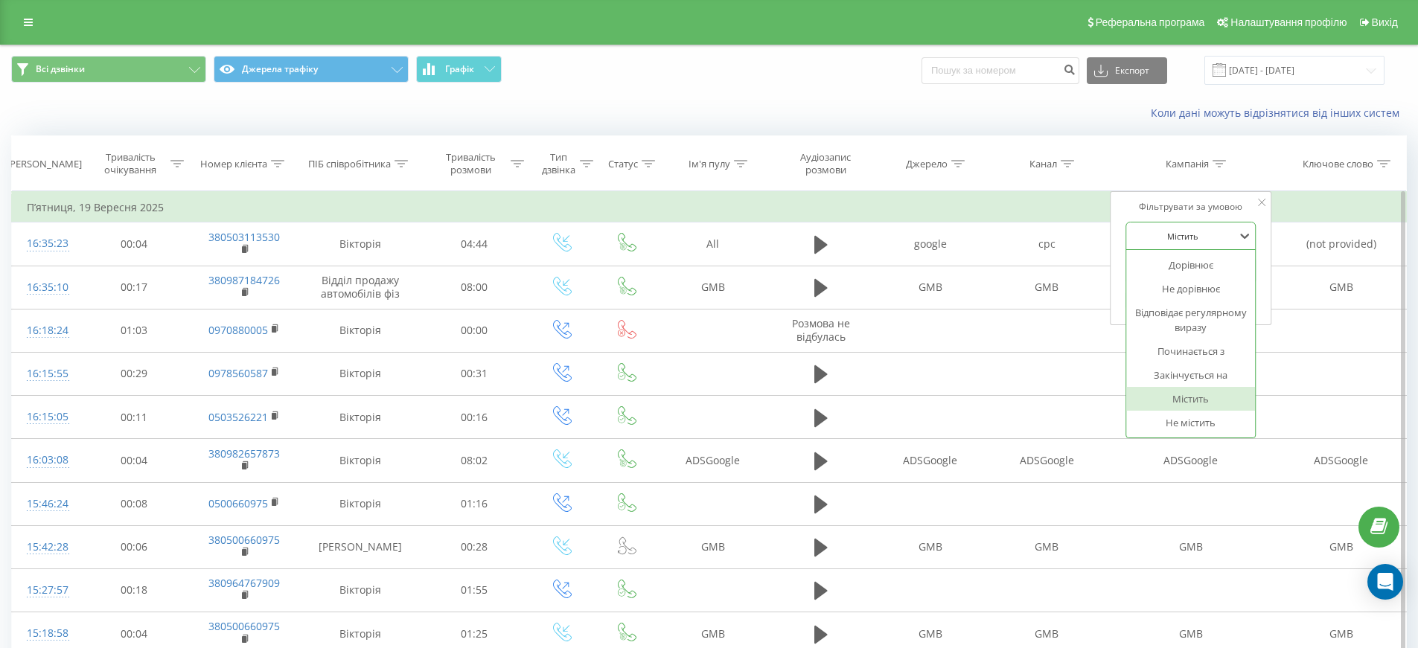
click at [1191, 240] on div at bounding box center [1183, 236] width 106 height 14
click at [1171, 397] on div "Містить" at bounding box center [1190, 399] width 129 height 24
click at [1167, 266] on input "text" at bounding box center [1190, 271] width 131 height 26
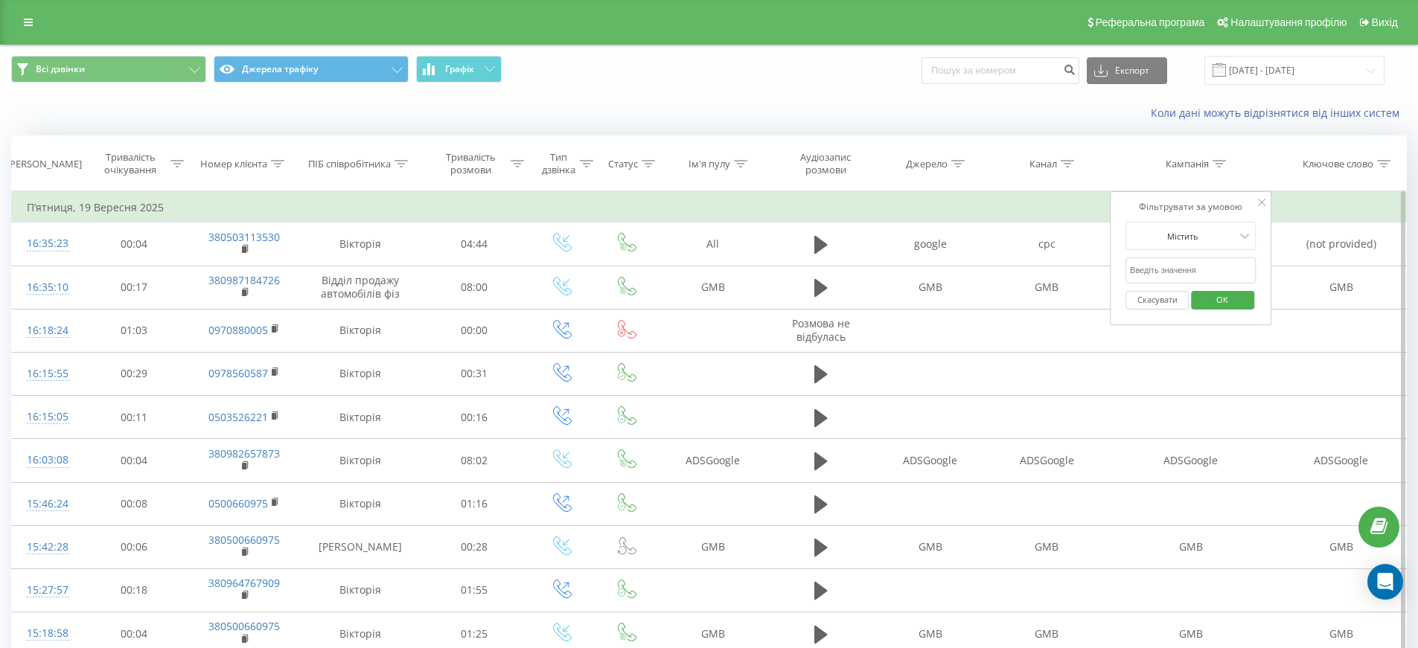
type input "ф"
type input "ʼ"
type input "auto"
click at [1204, 301] on span "OK" at bounding box center [1222, 299] width 42 height 23
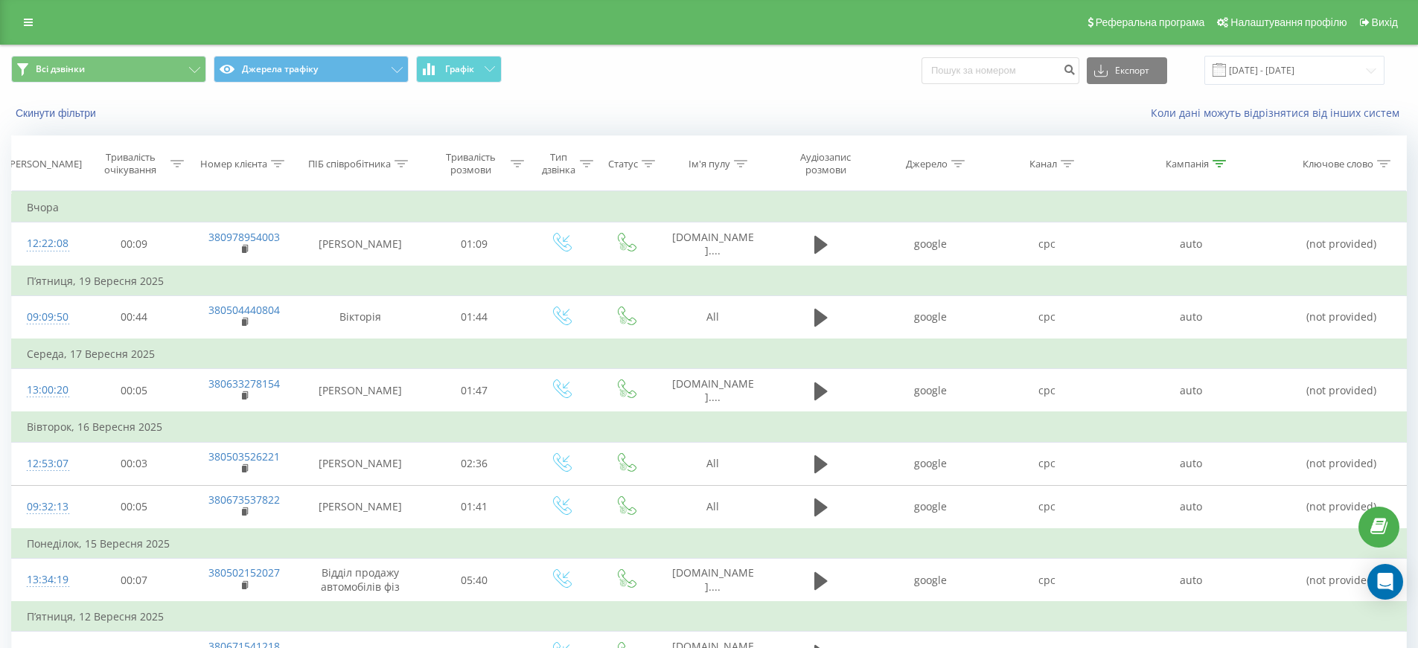
click at [731, 68] on div "Всі дзвінки Джерела трафіку Графік Експорт .csv .xls .xlsx 23.08.2025 - 23.09.2…" at bounding box center [708, 70] width 1395 height 29
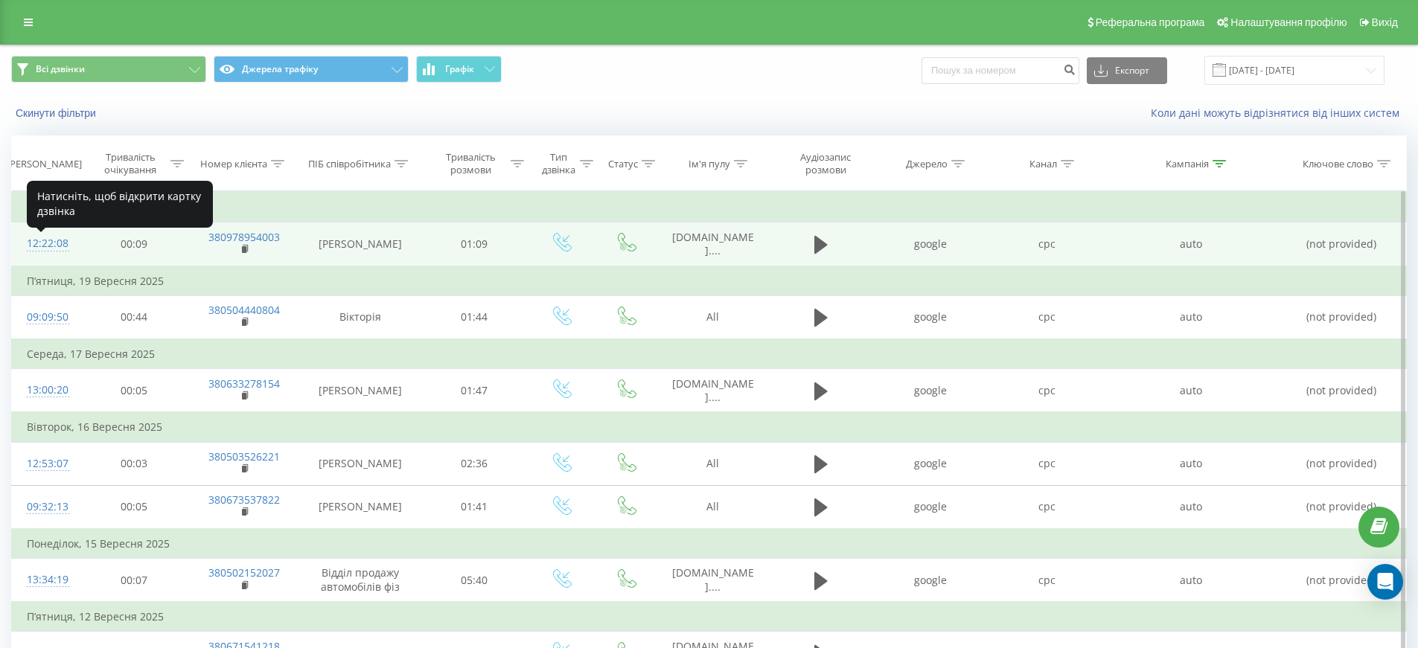
click at [54, 251] on div "12:22:08" at bounding box center [46, 243] width 39 height 29
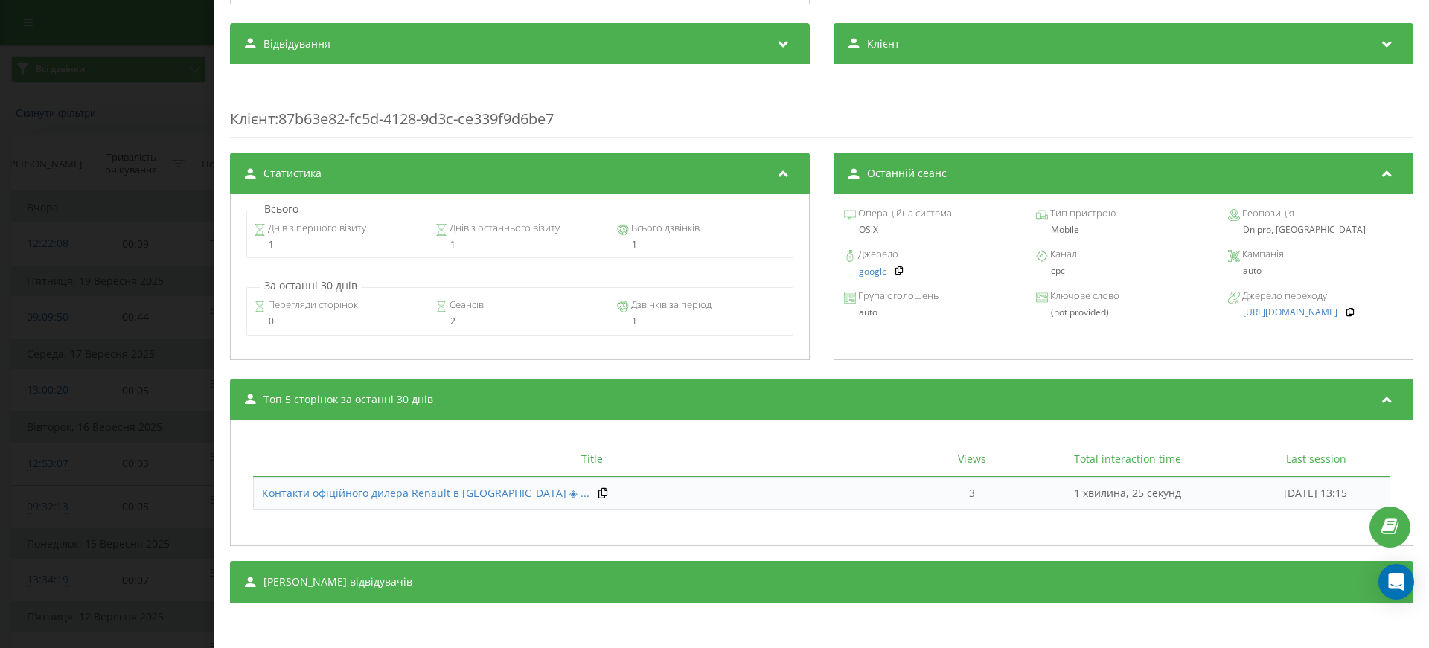
click at [478, 575] on div "Сеанси відвідувачів" at bounding box center [821, 582] width 1183 height 42
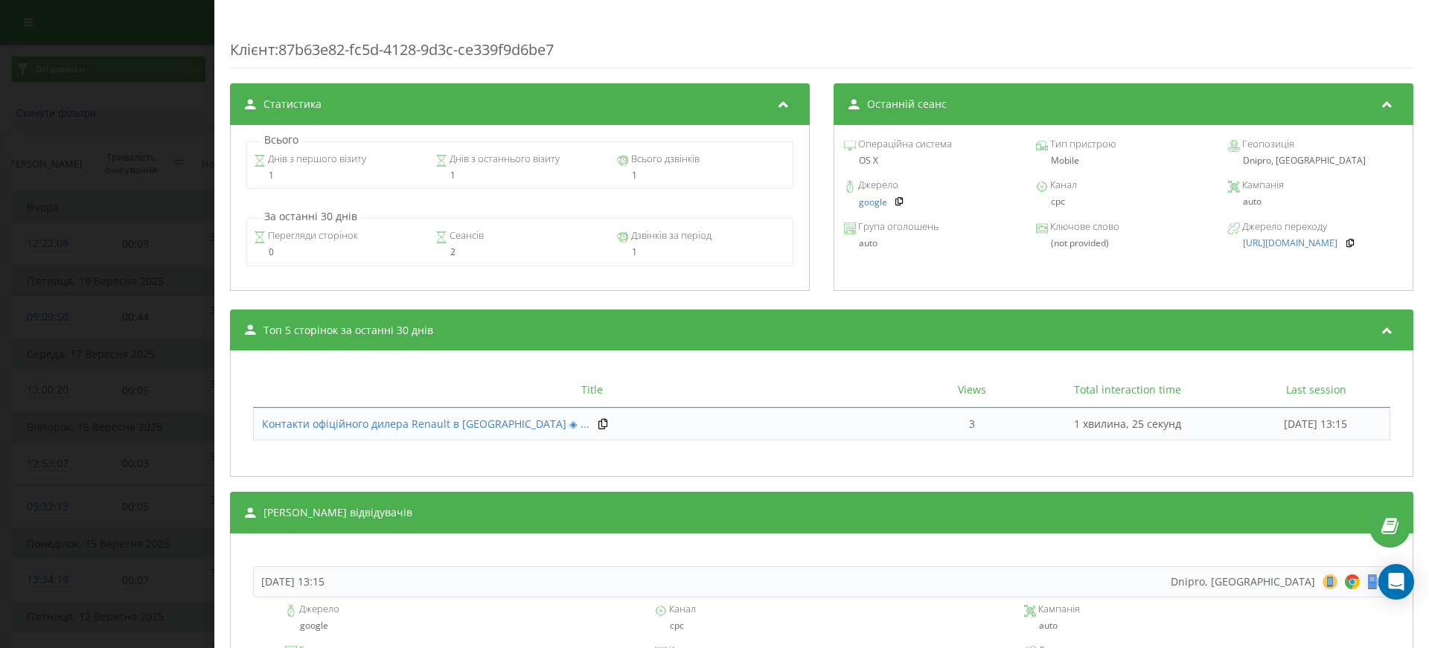
scroll to position [775, 0]
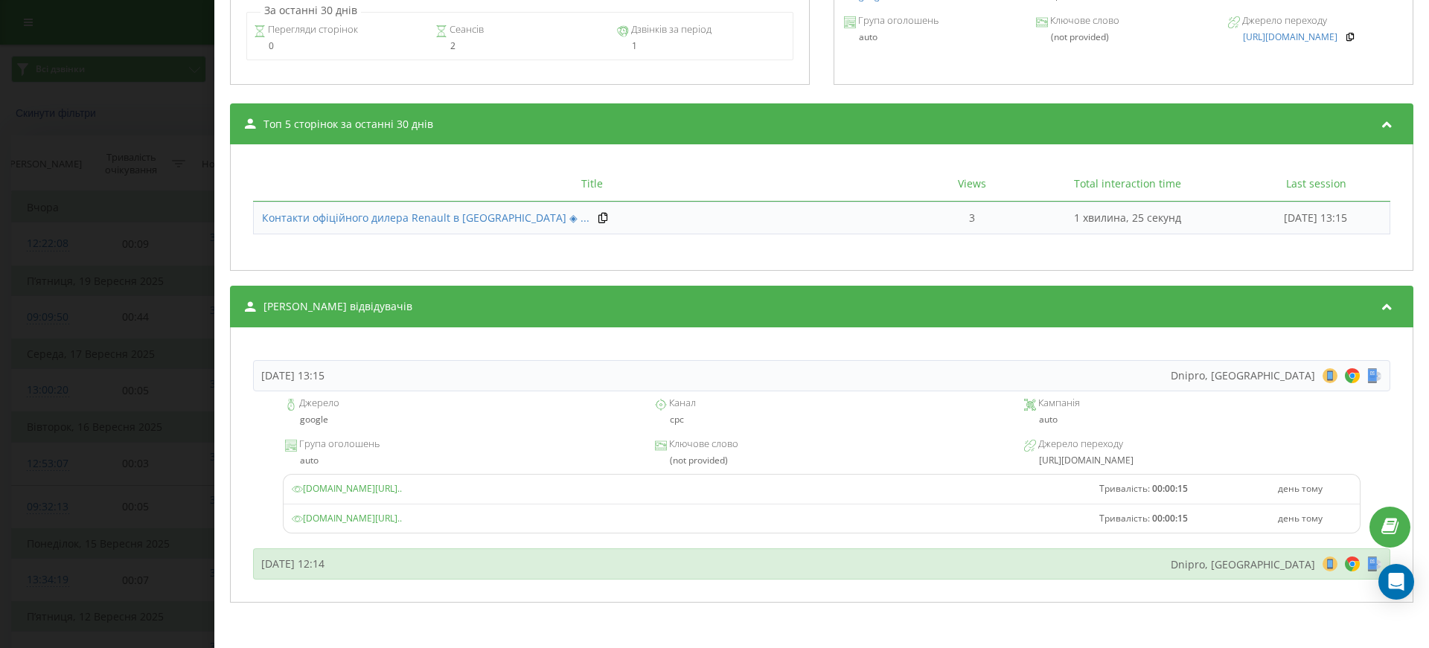
click at [481, 557] on div "Понеділок, 22 Вересня 2025, 12:14 Dnipro, Ukraine 8 18 28 38 48 58 68 78 88 98 …" at bounding box center [821, 563] width 1137 height 31
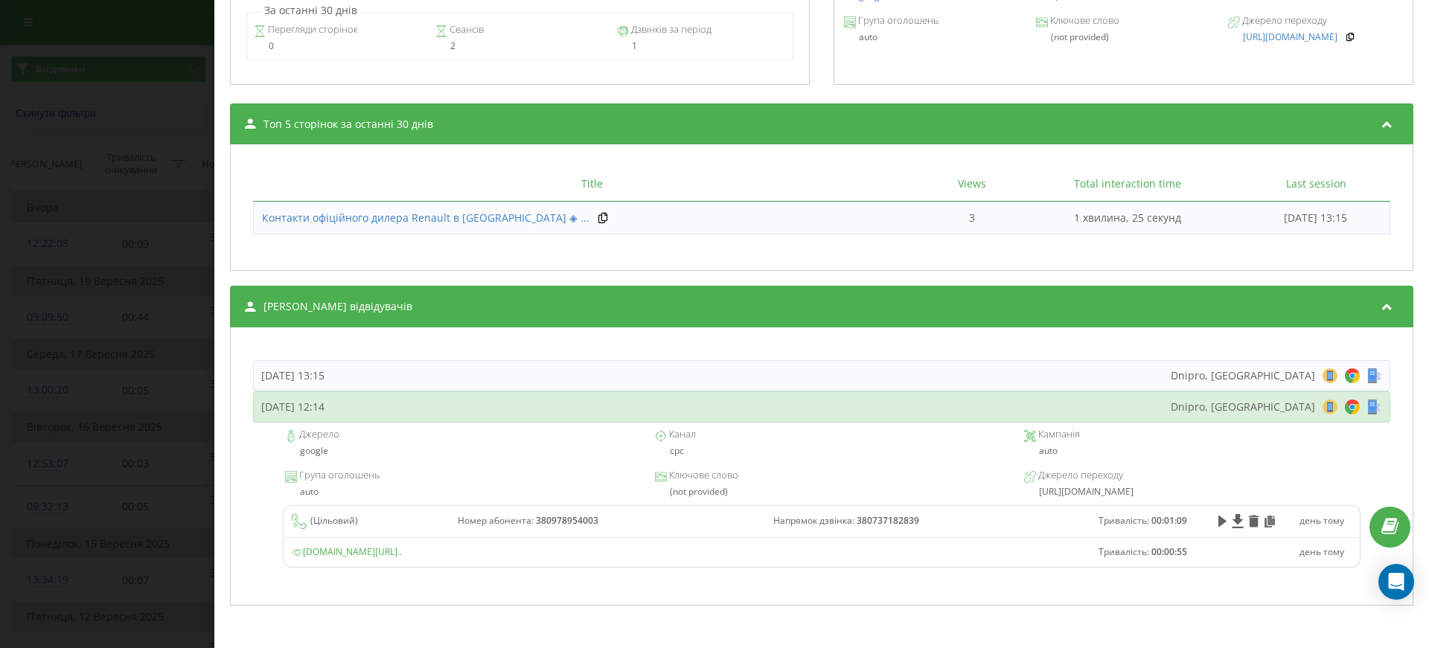
scroll to position [778, 0]
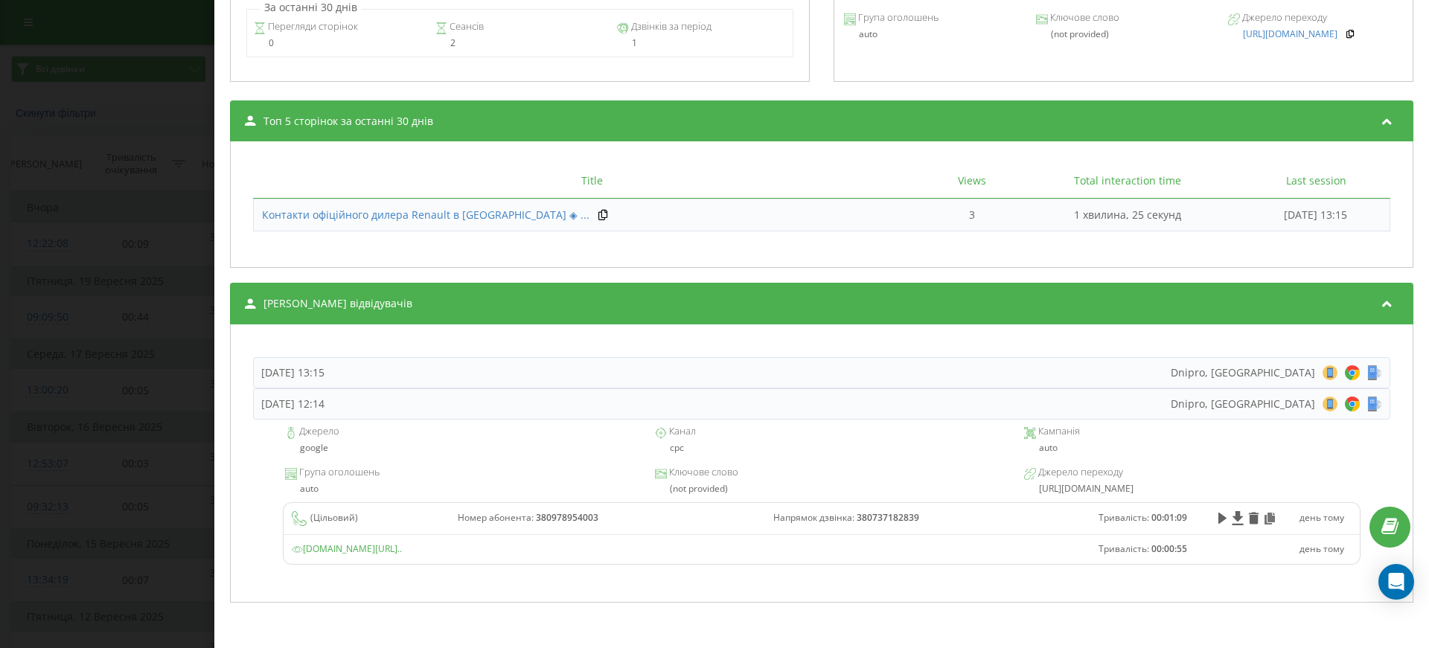
click at [112, 100] on div "Дзвінок : ua7_-1758532928.6807906 1 x - 01:10 00:00 00:00 Транскрипція Для AI-а…" at bounding box center [714, 324] width 1429 height 648
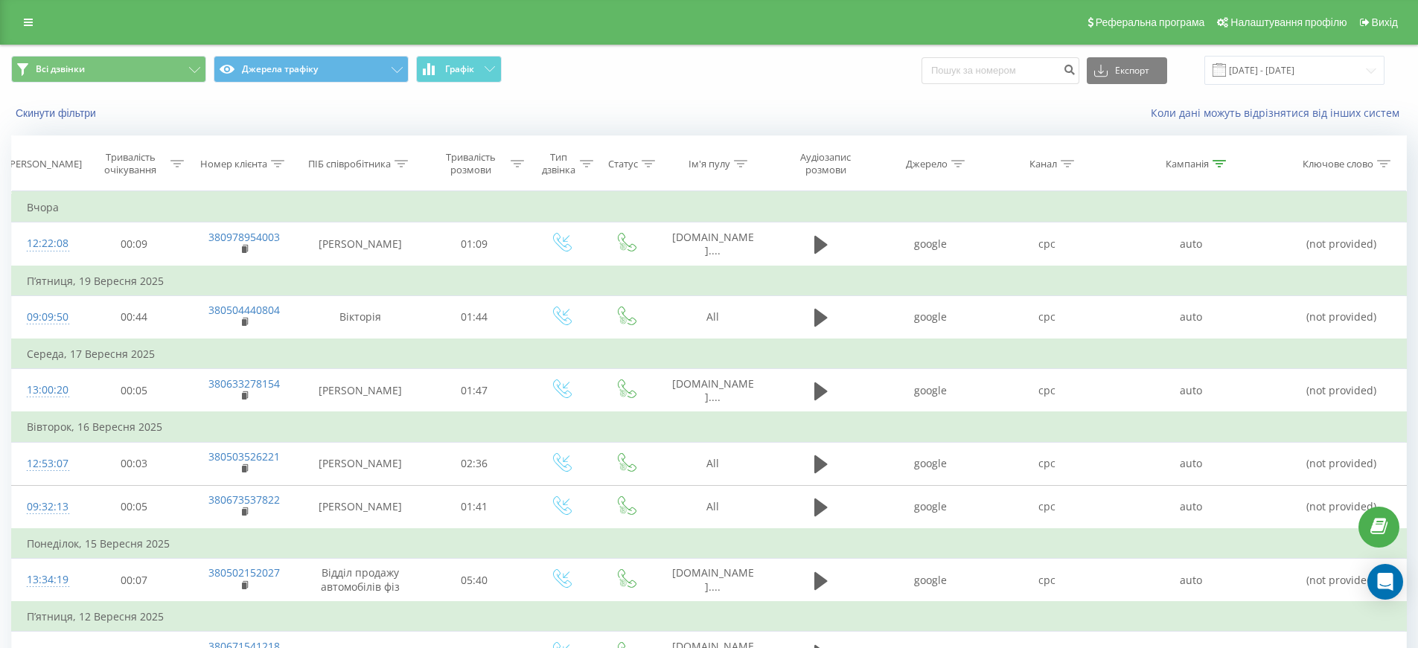
click at [757, 67] on div "Всі дзвінки Джерела трафіку Графік Експорт .csv .xls .xlsx 23.08.2025 - 23.09.2…" at bounding box center [708, 70] width 1395 height 29
click at [1215, 162] on icon at bounding box center [1218, 163] width 13 height 7
click at [1215, 161] on icon at bounding box center [1218, 163] width 13 height 7
click at [885, 102] on div "Скинути фільтри Коли дані можуть відрізнятися вiд інших систем" at bounding box center [709, 113] width 1416 height 36
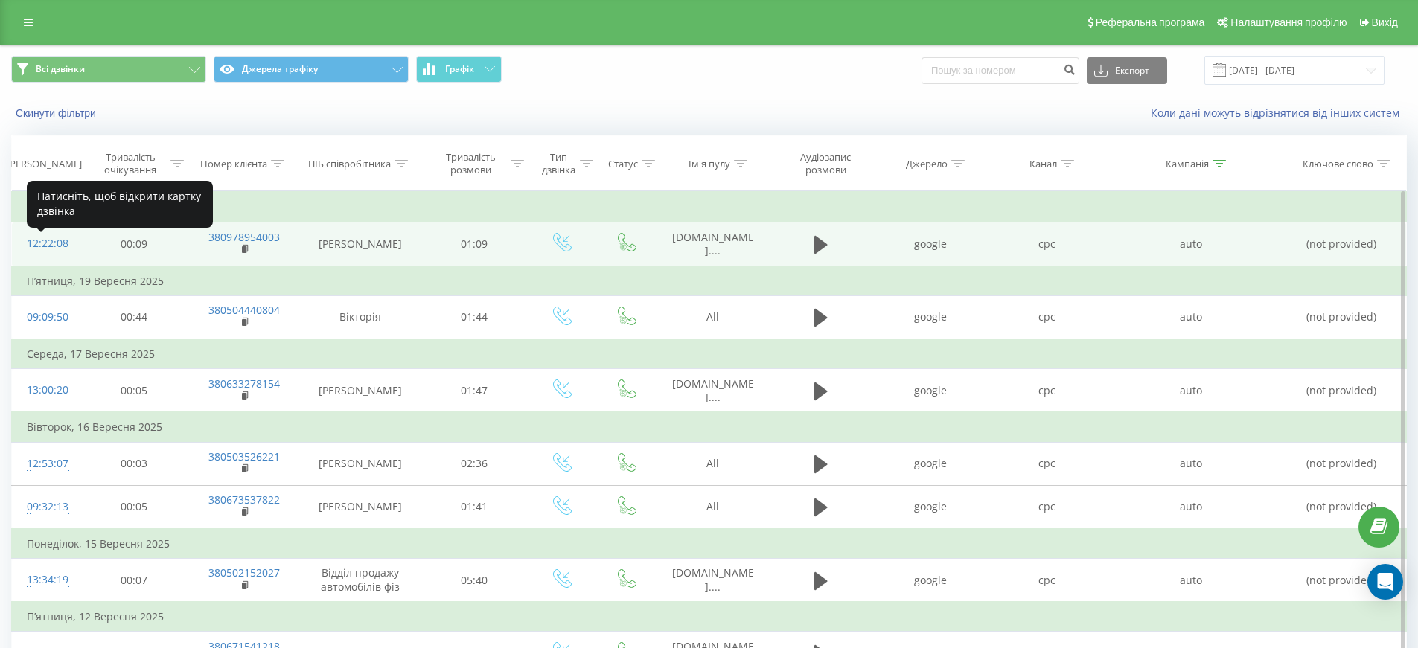
click at [56, 248] on div "12:22:08" at bounding box center [46, 243] width 39 height 29
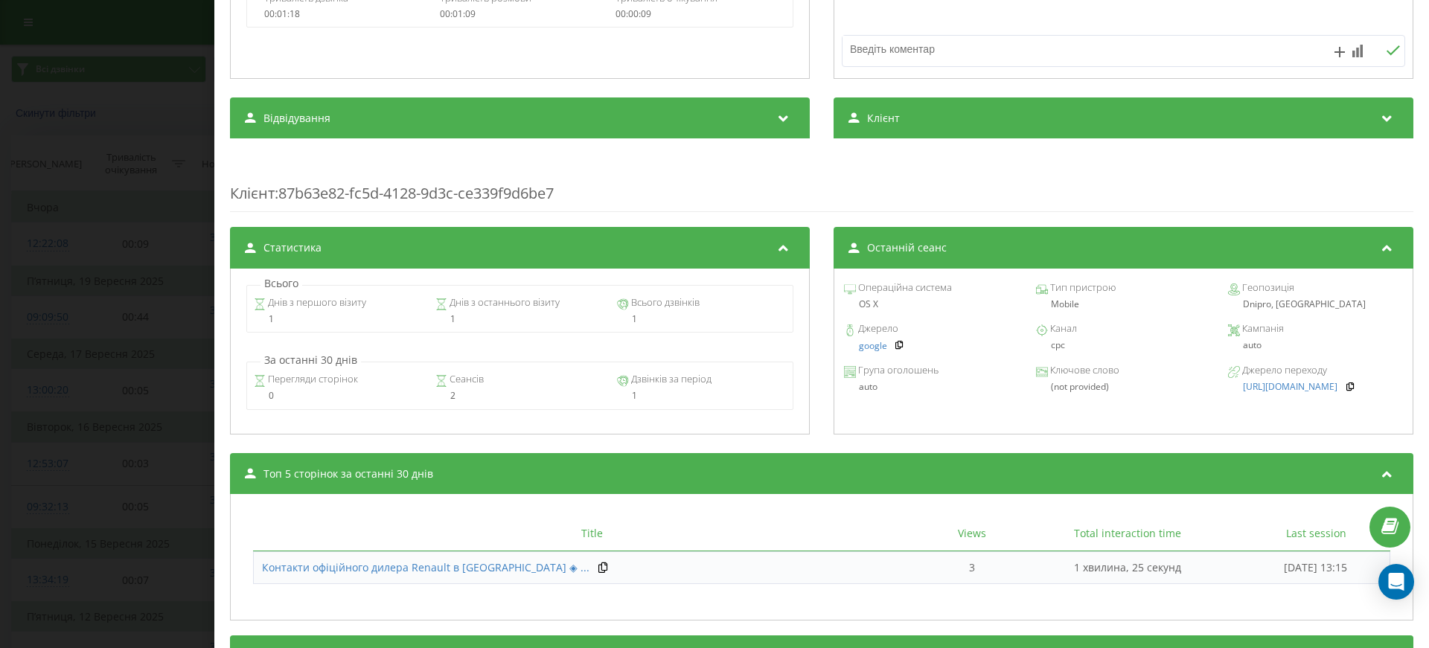
scroll to position [269, 0]
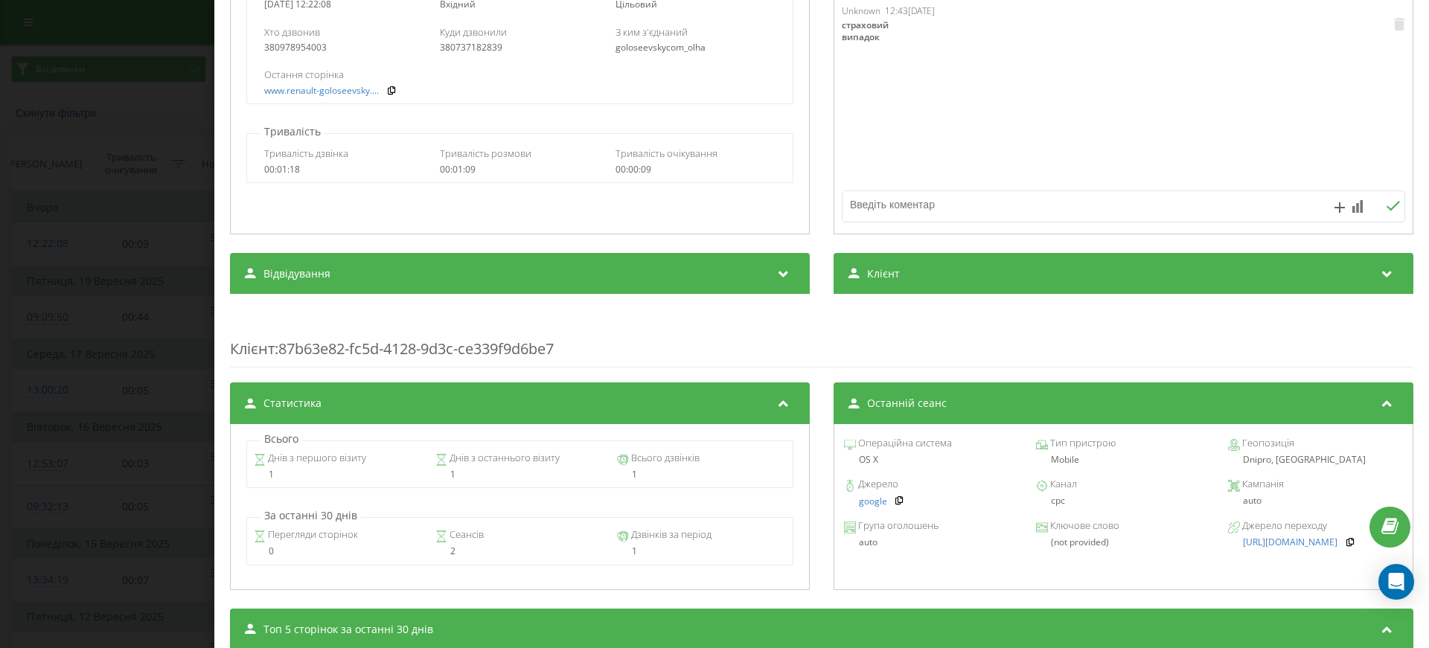
drag, startPoint x: 776, startPoint y: 406, endPoint x: 780, endPoint y: 367, distance: 38.9
click at [778, 406] on icon at bounding box center [784, 401] width 18 height 15
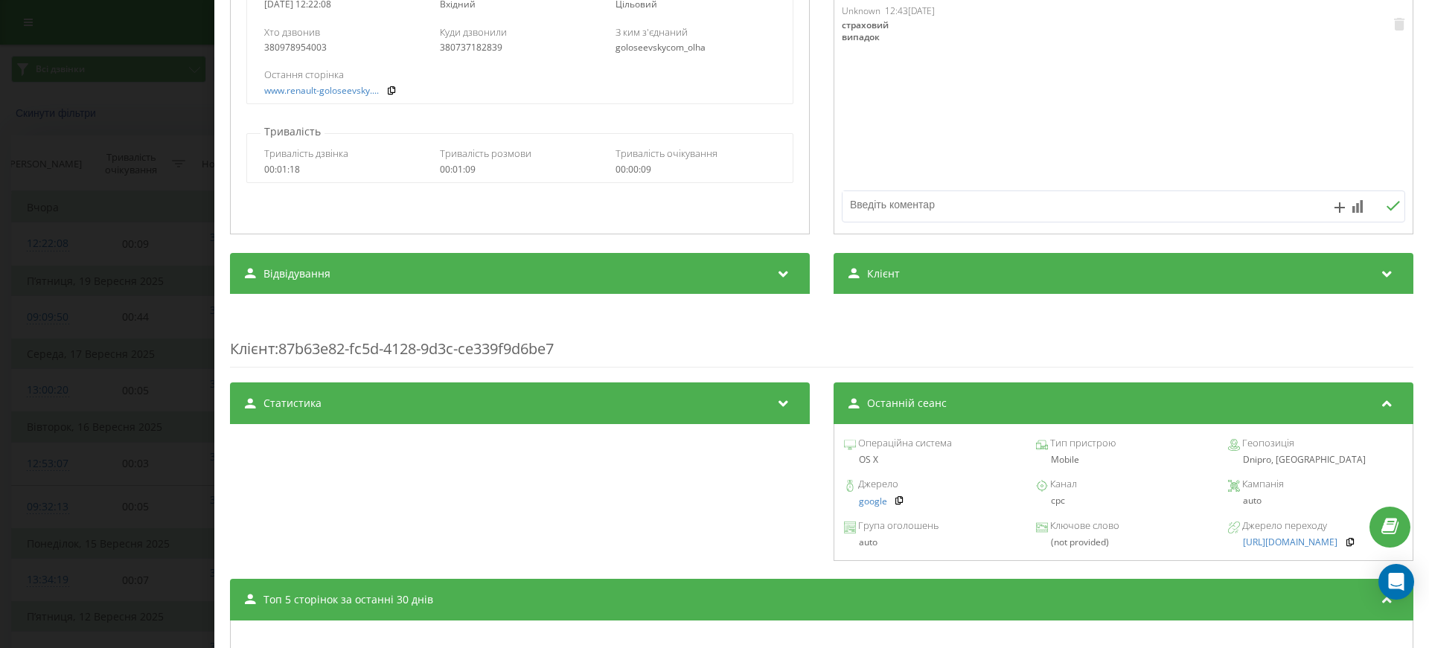
click at [778, 278] on icon at bounding box center [784, 271] width 18 height 15
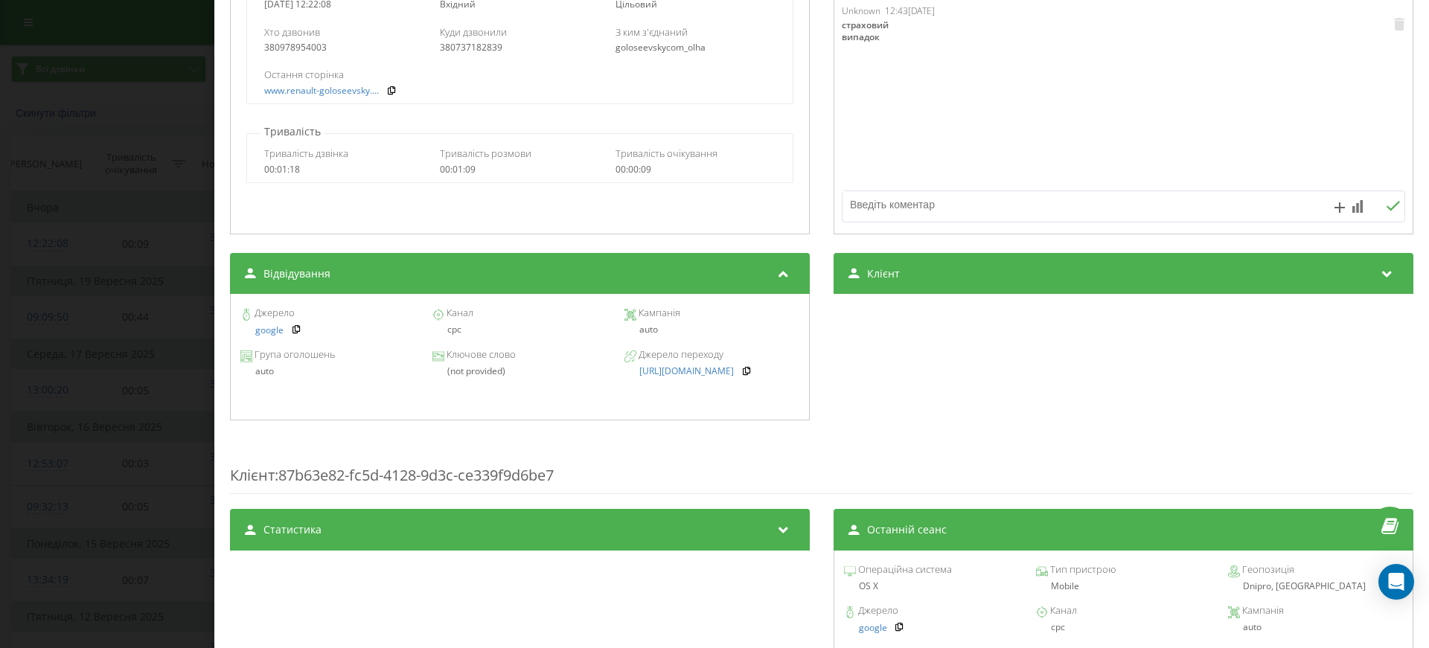
click at [1277, 280] on div "Клієнт" at bounding box center [1124, 274] width 580 height 42
click at [1325, 260] on div "Клієнт" at bounding box center [1124, 274] width 580 height 42
click at [778, 274] on icon at bounding box center [784, 271] width 18 height 15
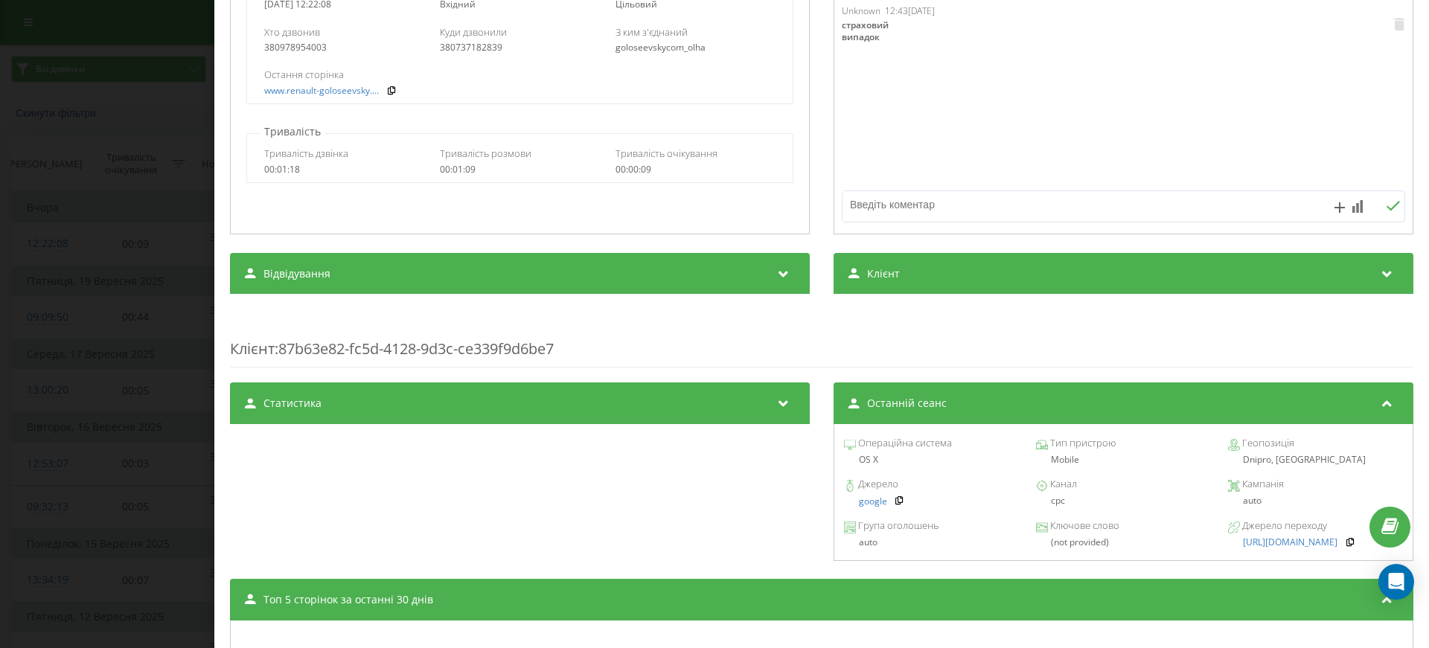
click at [1378, 403] on icon at bounding box center [1387, 401] width 18 height 15
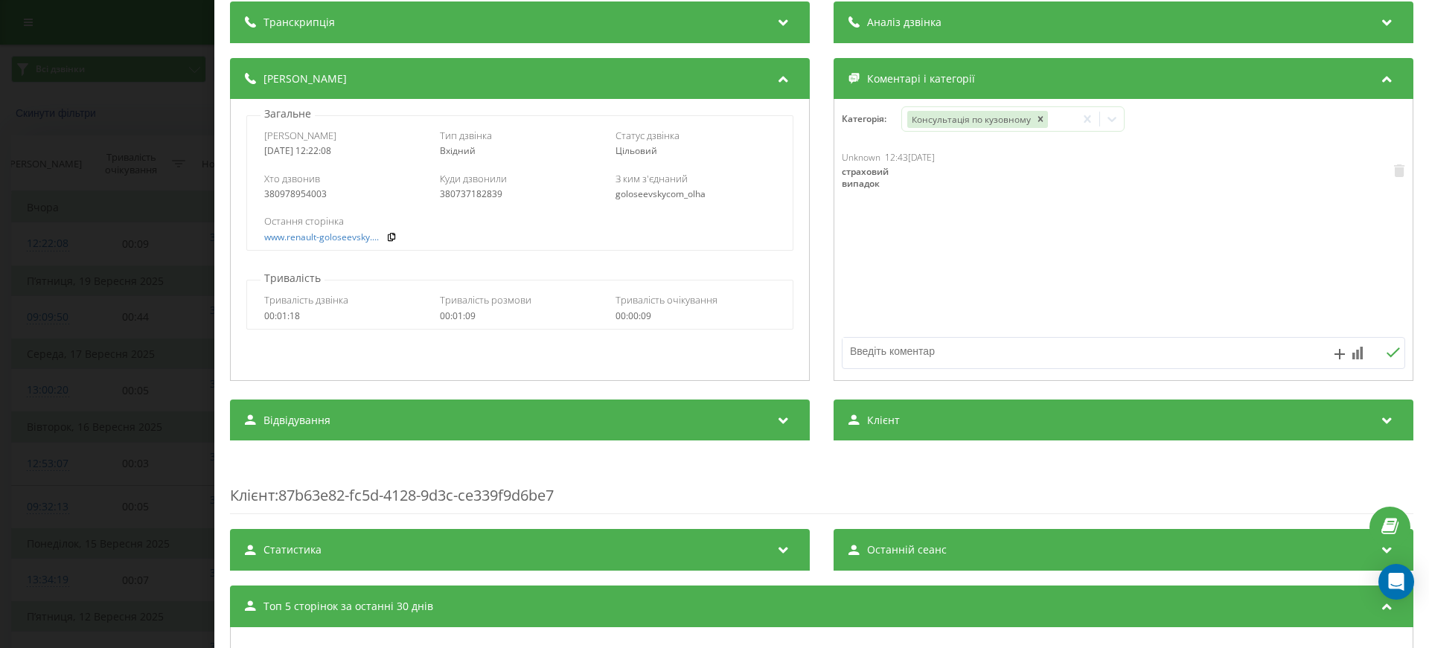
scroll to position [0, 0]
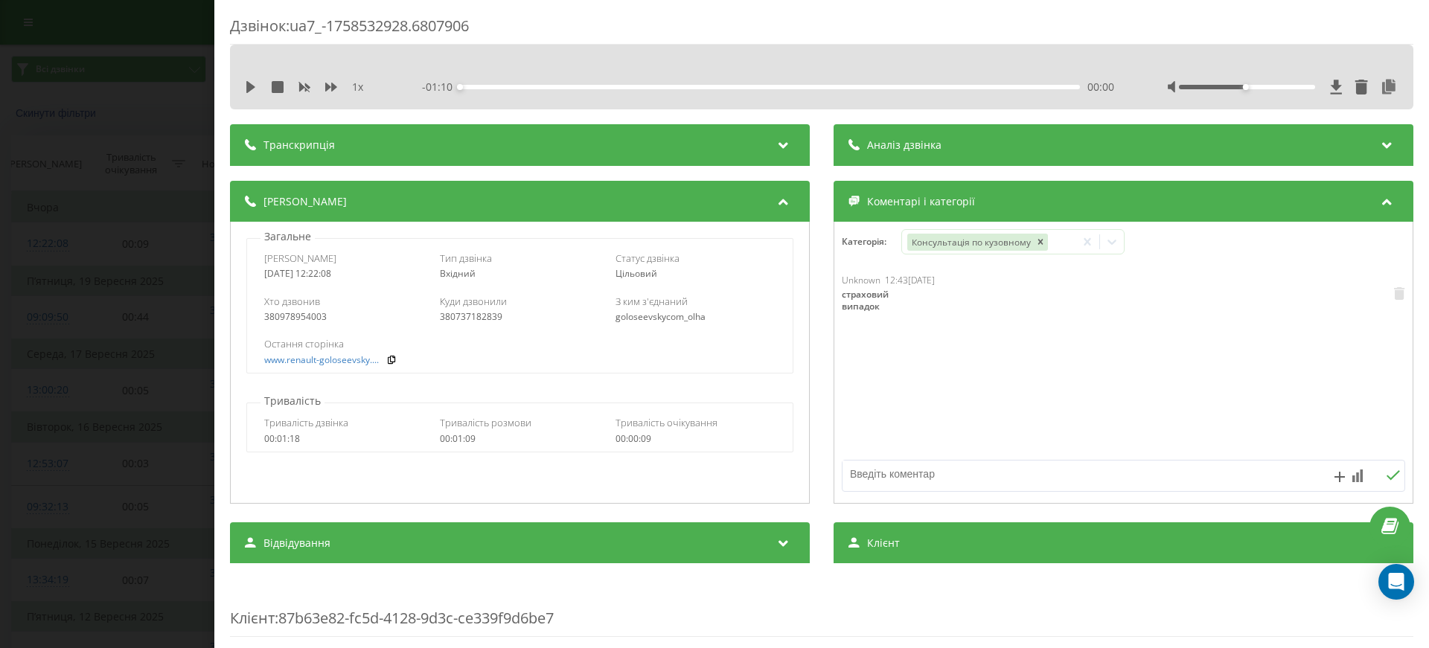
click at [1378, 201] on icon at bounding box center [1387, 199] width 18 height 15
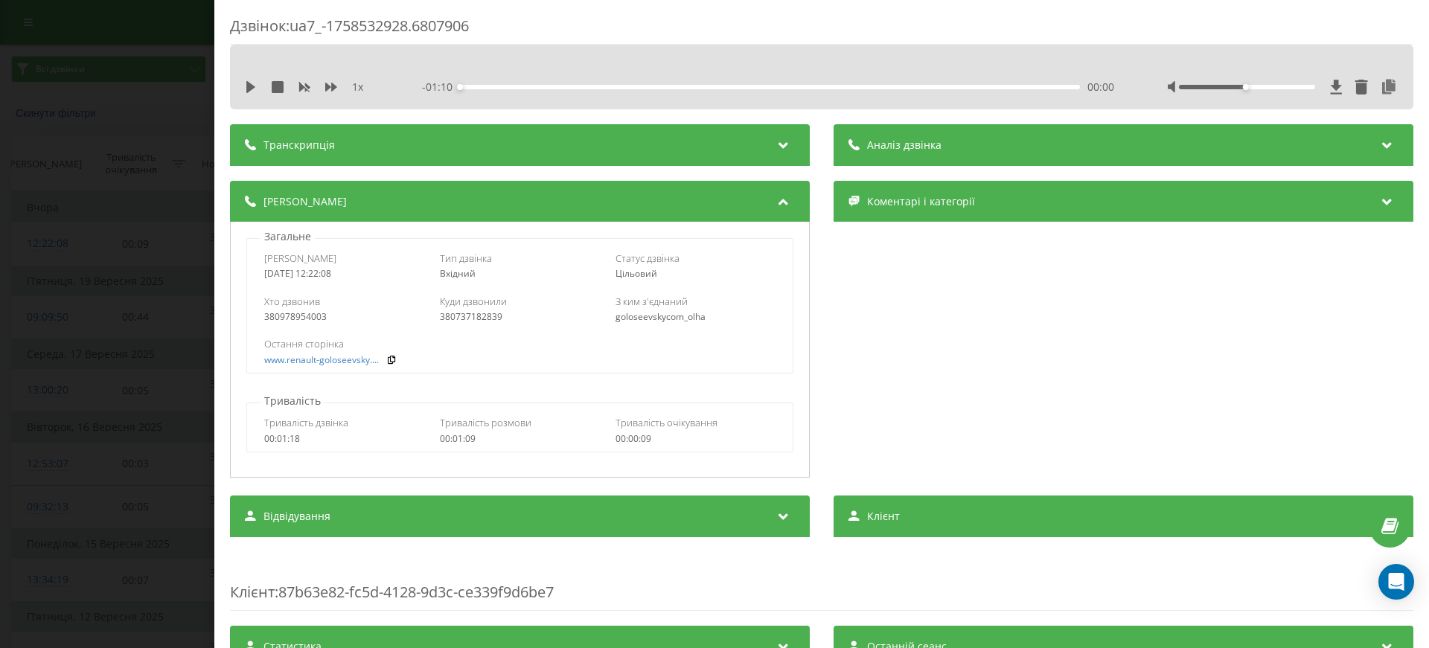
click at [778, 202] on icon at bounding box center [784, 199] width 18 height 15
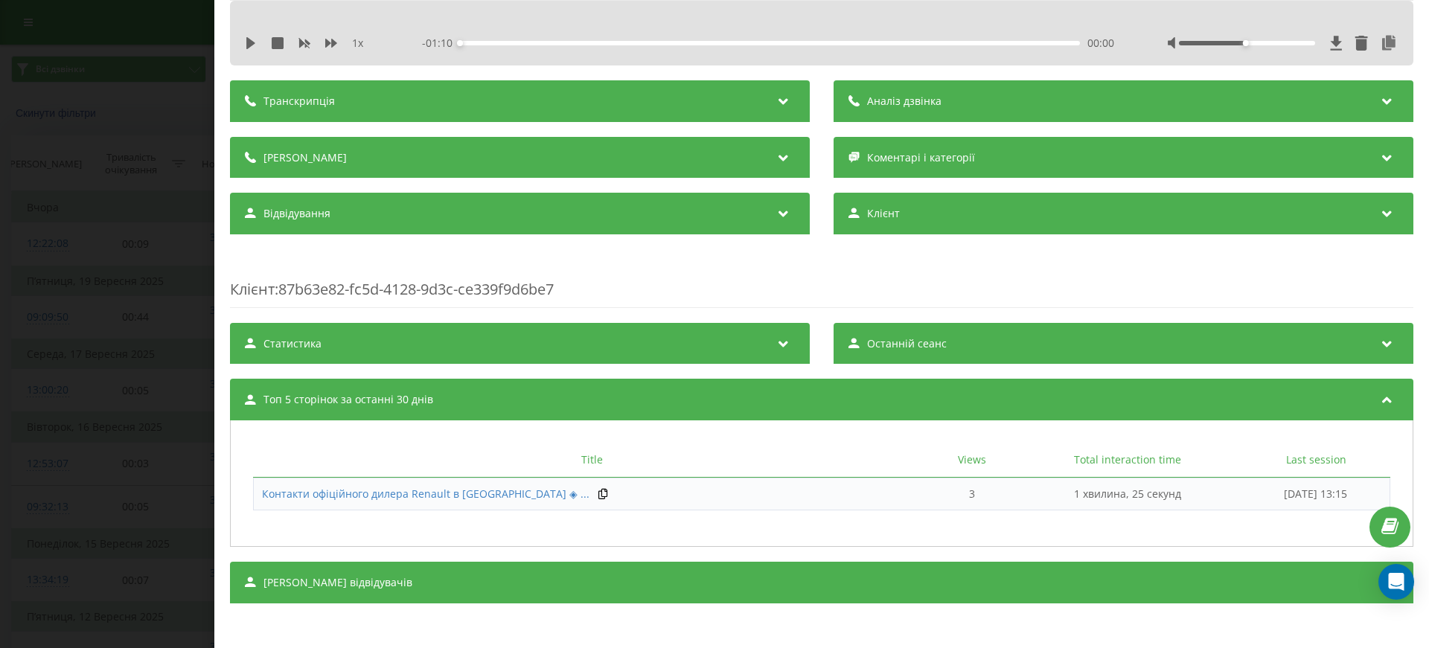
scroll to position [45, 0]
click at [367, 581] on div "Сеанси відвідувачів" at bounding box center [821, 582] width 1183 height 42
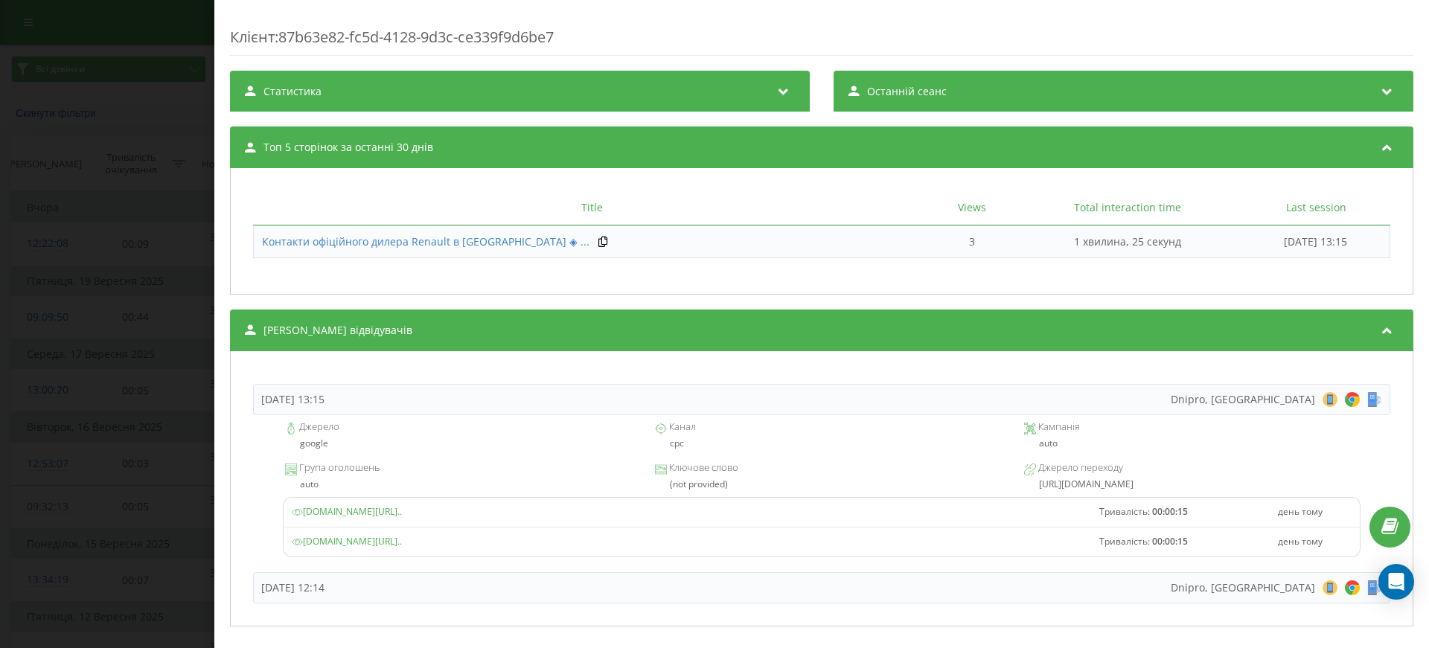
scroll to position [320, 0]
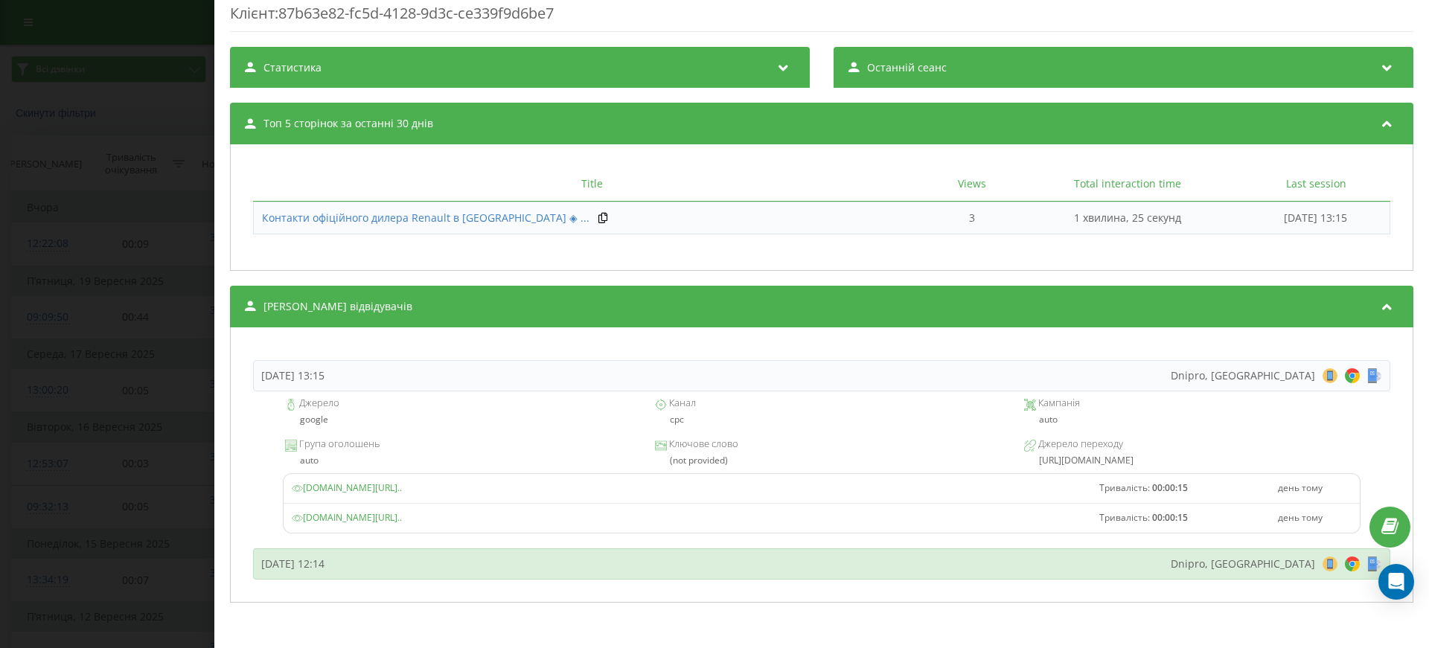
click at [629, 563] on div "Понеділок, 22 Вересня 2025, 12:14 Dnipro, Ukraine 8 18 28 38 48 58 68 78 88 98 …" at bounding box center [821, 563] width 1137 height 31
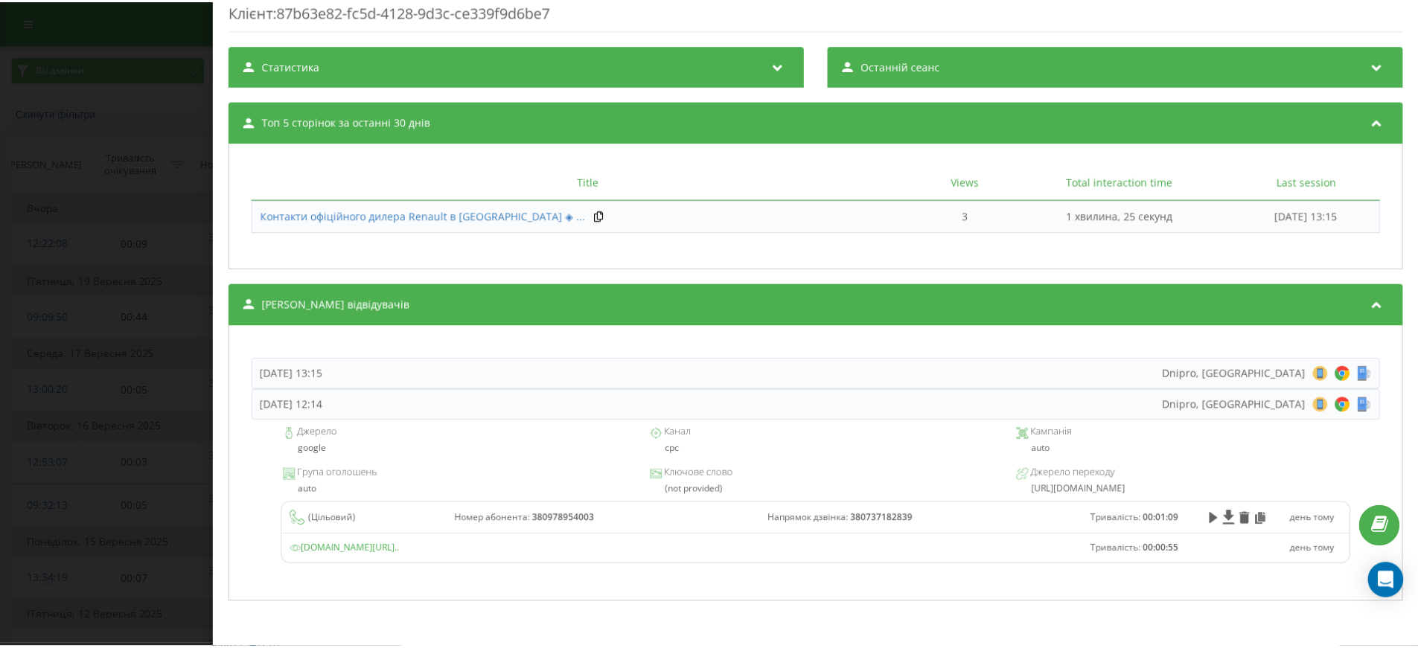
scroll to position [322, 0]
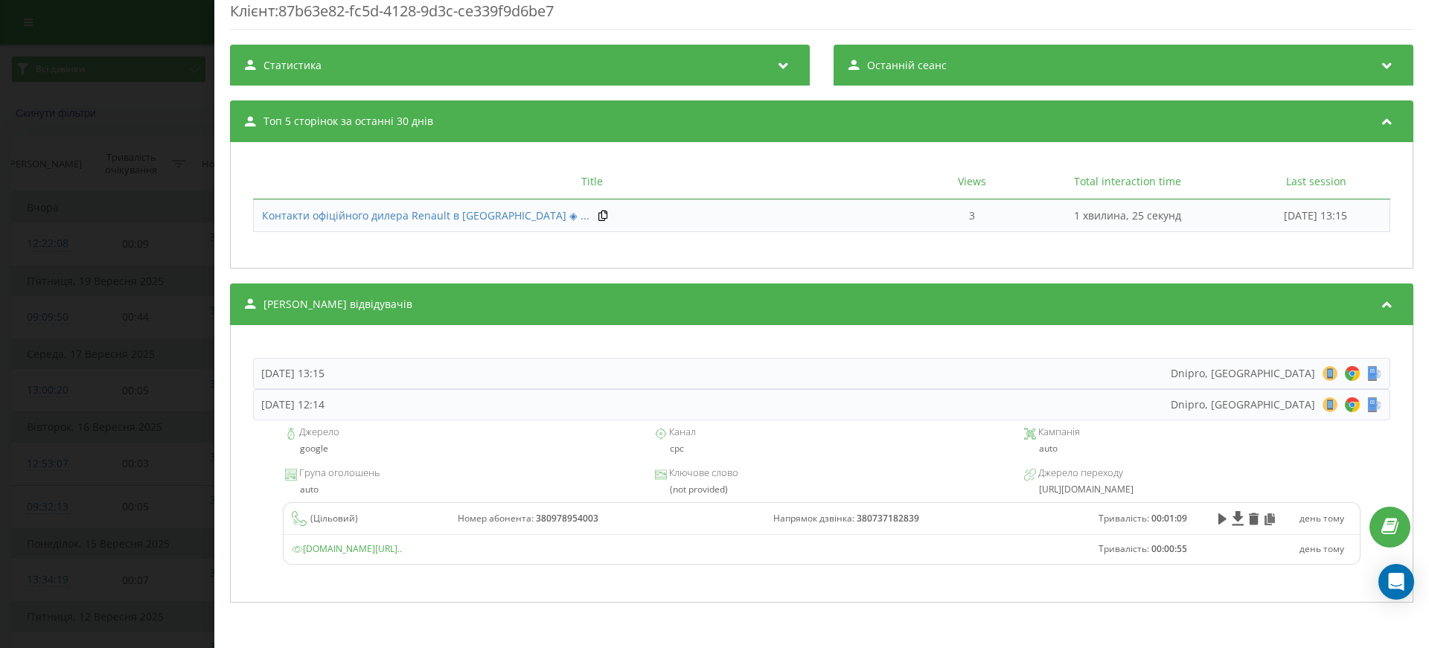
drag, startPoint x: 94, startPoint y: 77, endPoint x: 601, endPoint y: 1, distance: 513.3
click at [95, 77] on div "Дзвінок : ua7_-1758532928.6807906 1 x - 01:10 00:00 00:00 Транскрипція Для AI-а…" at bounding box center [714, 324] width 1429 height 648
